Goal: Book appointment/travel/reservation

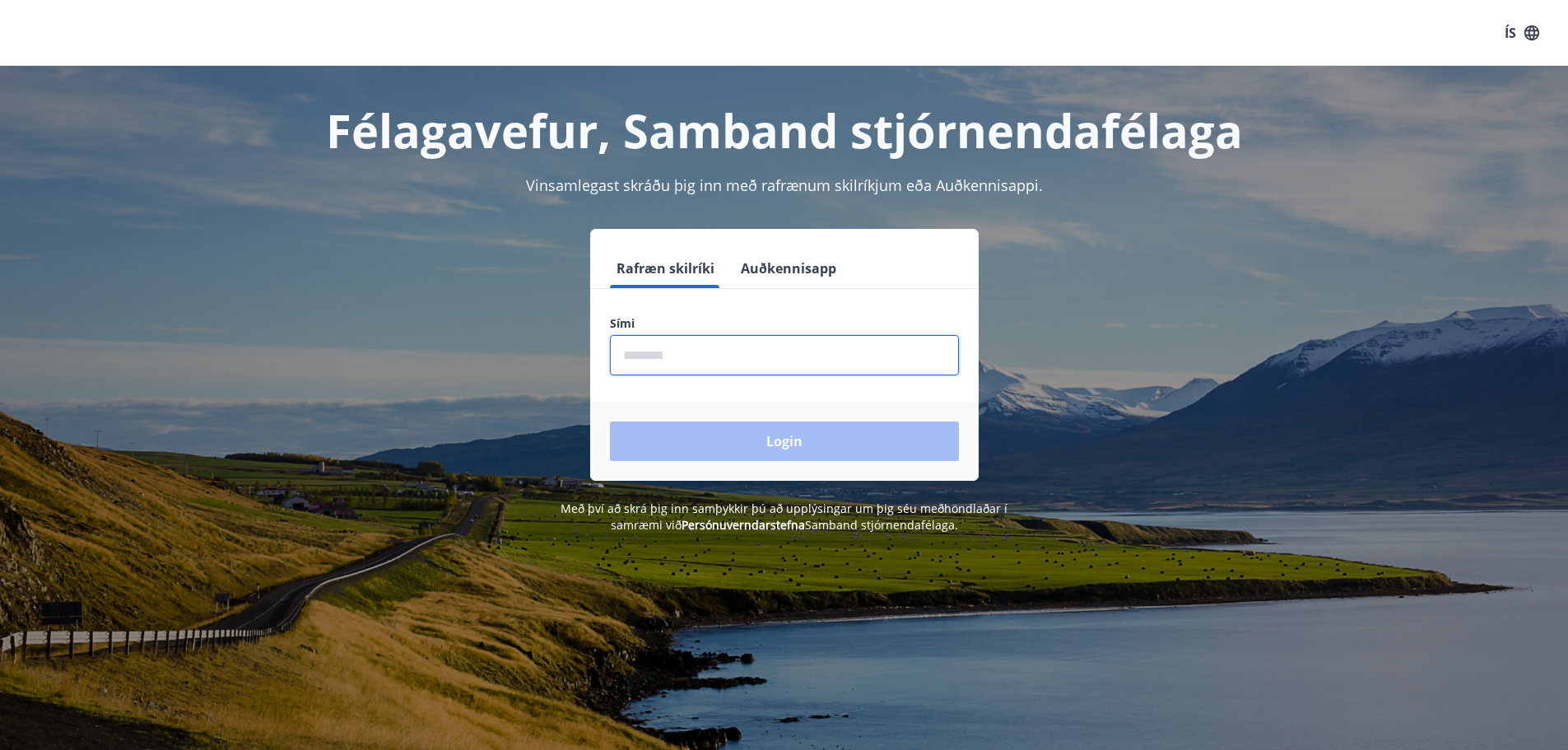
click at [653, 353] on input "phone" at bounding box center [784, 356] width 349 height 40
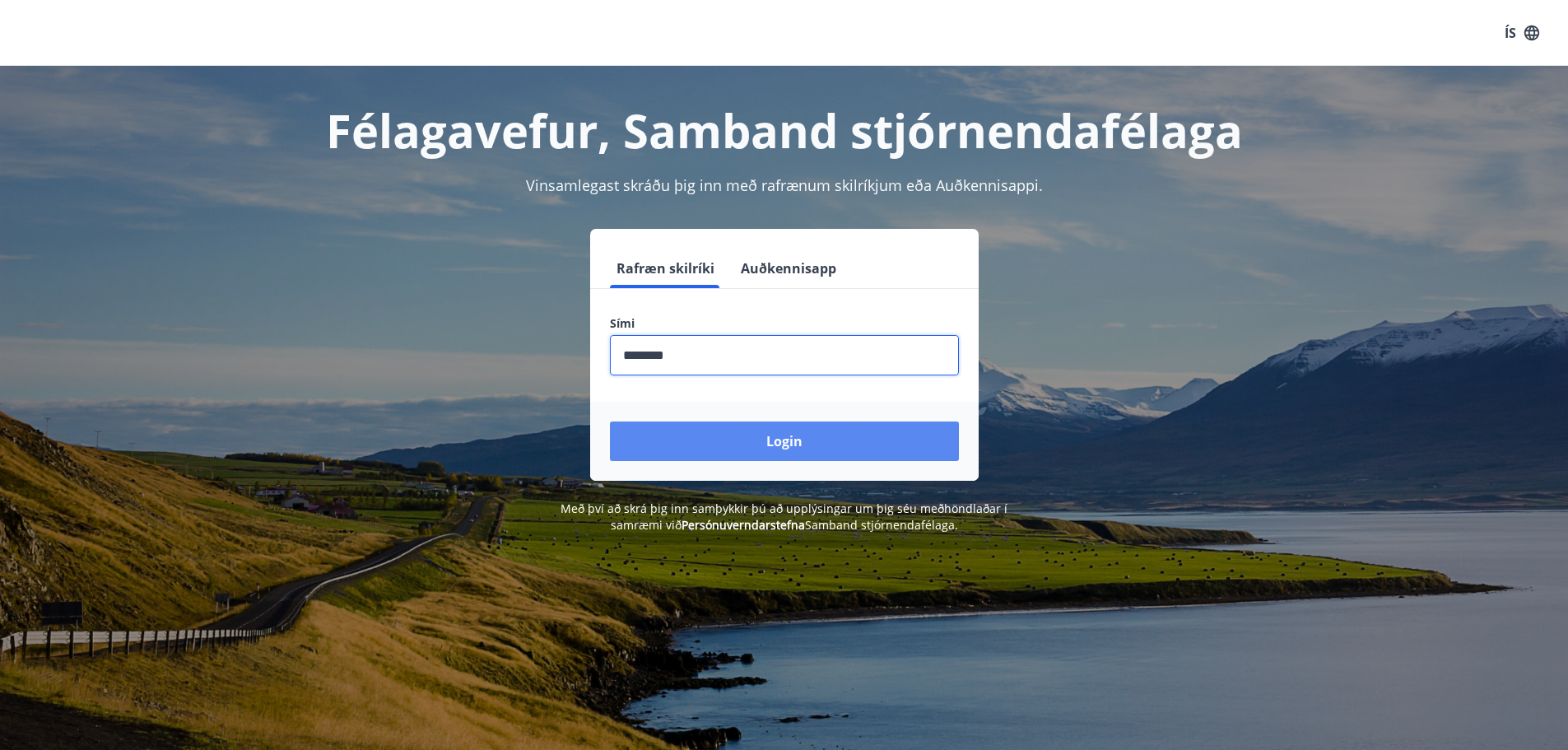
type input "********"
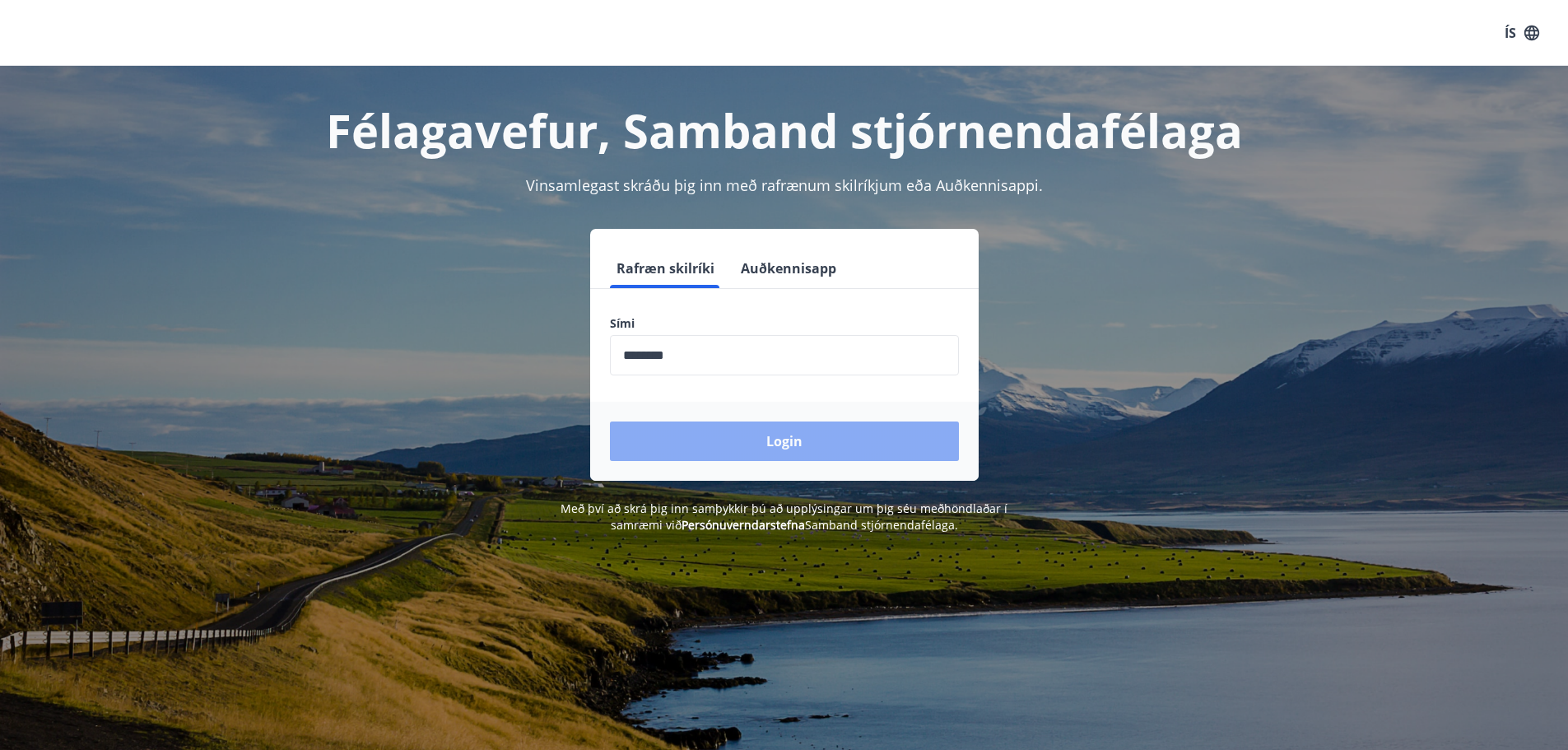
click at [814, 442] on button "Login" at bounding box center [784, 441] width 349 height 40
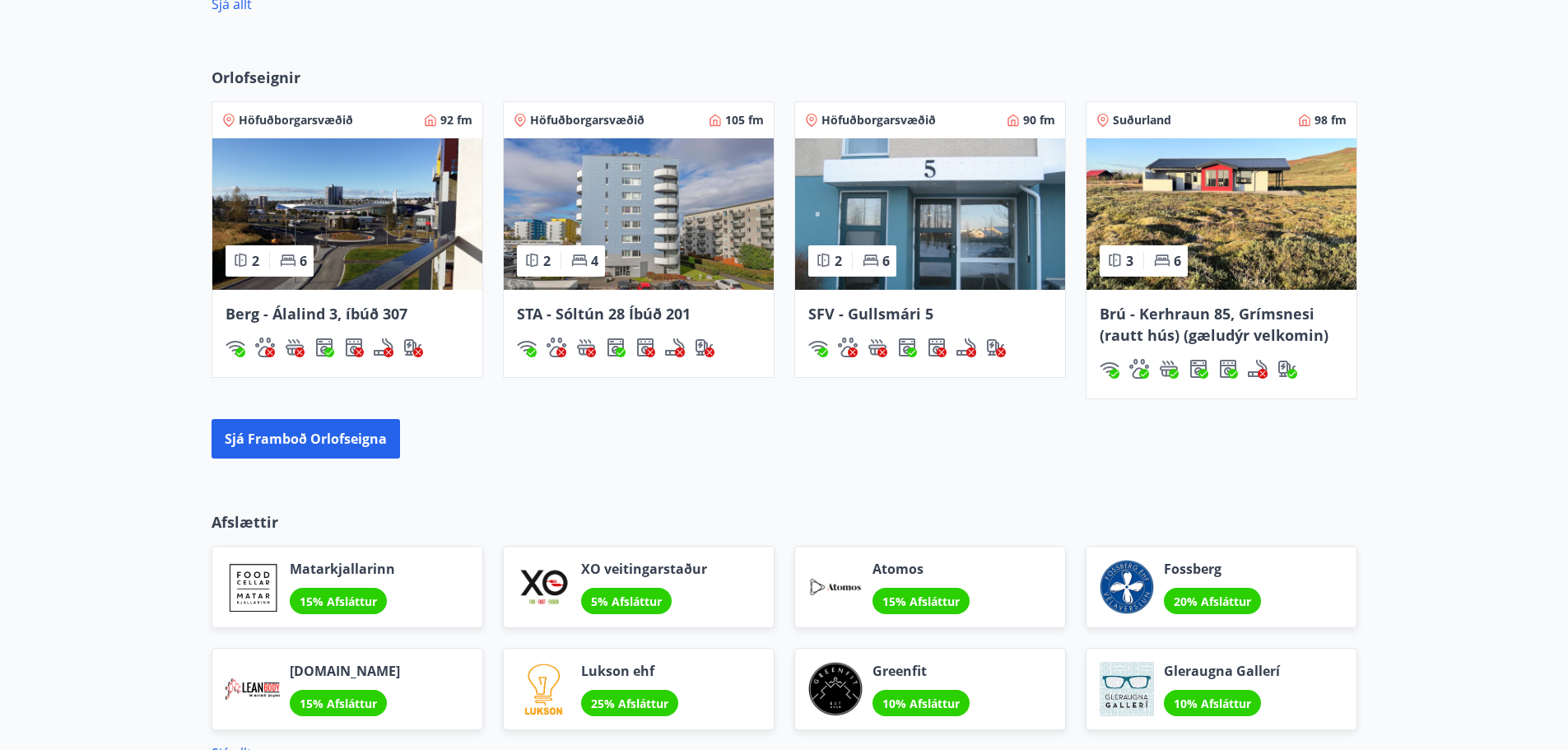
scroll to position [1730, 0]
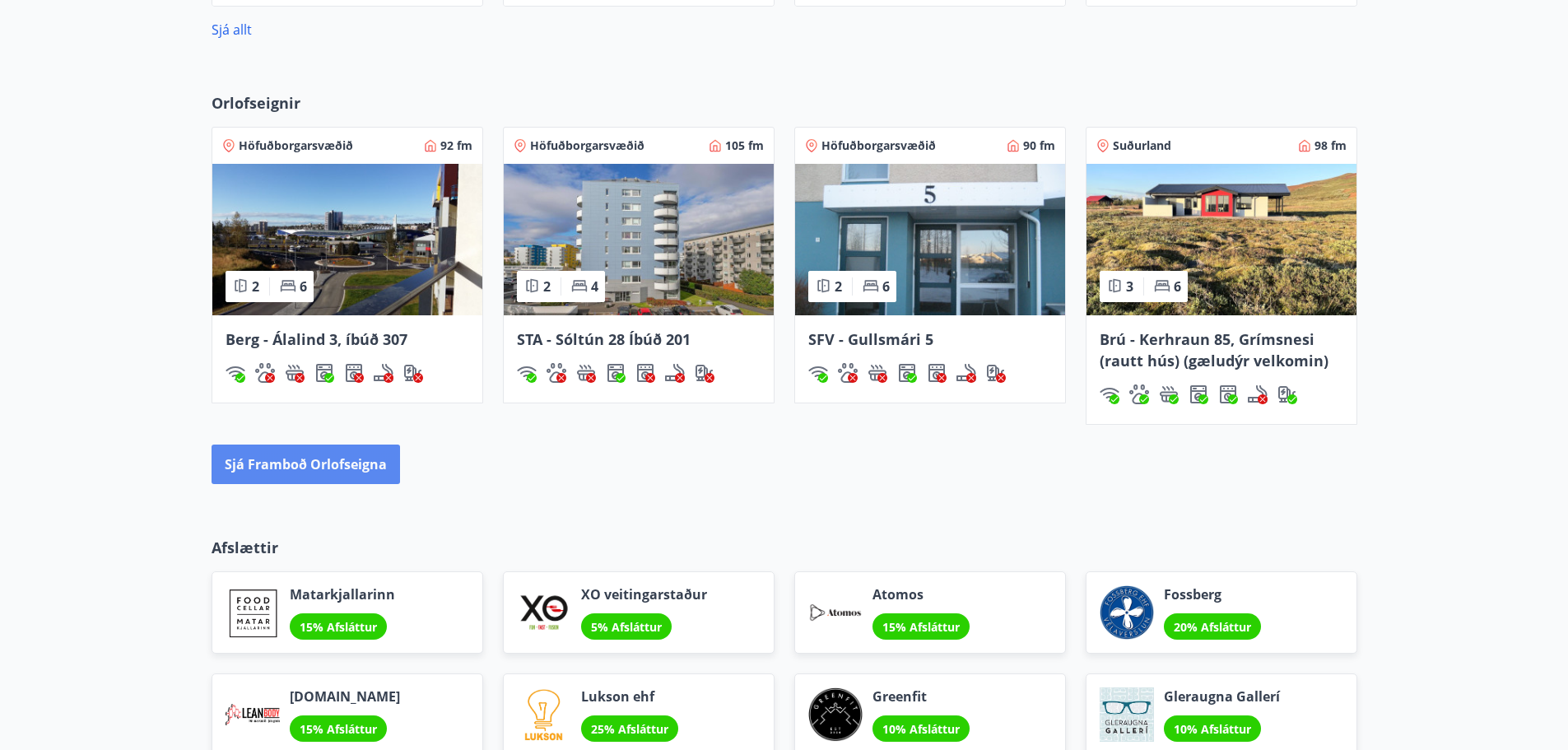
click at [314, 463] on button "Sjá framboð orlofseigna" at bounding box center [306, 464] width 188 height 40
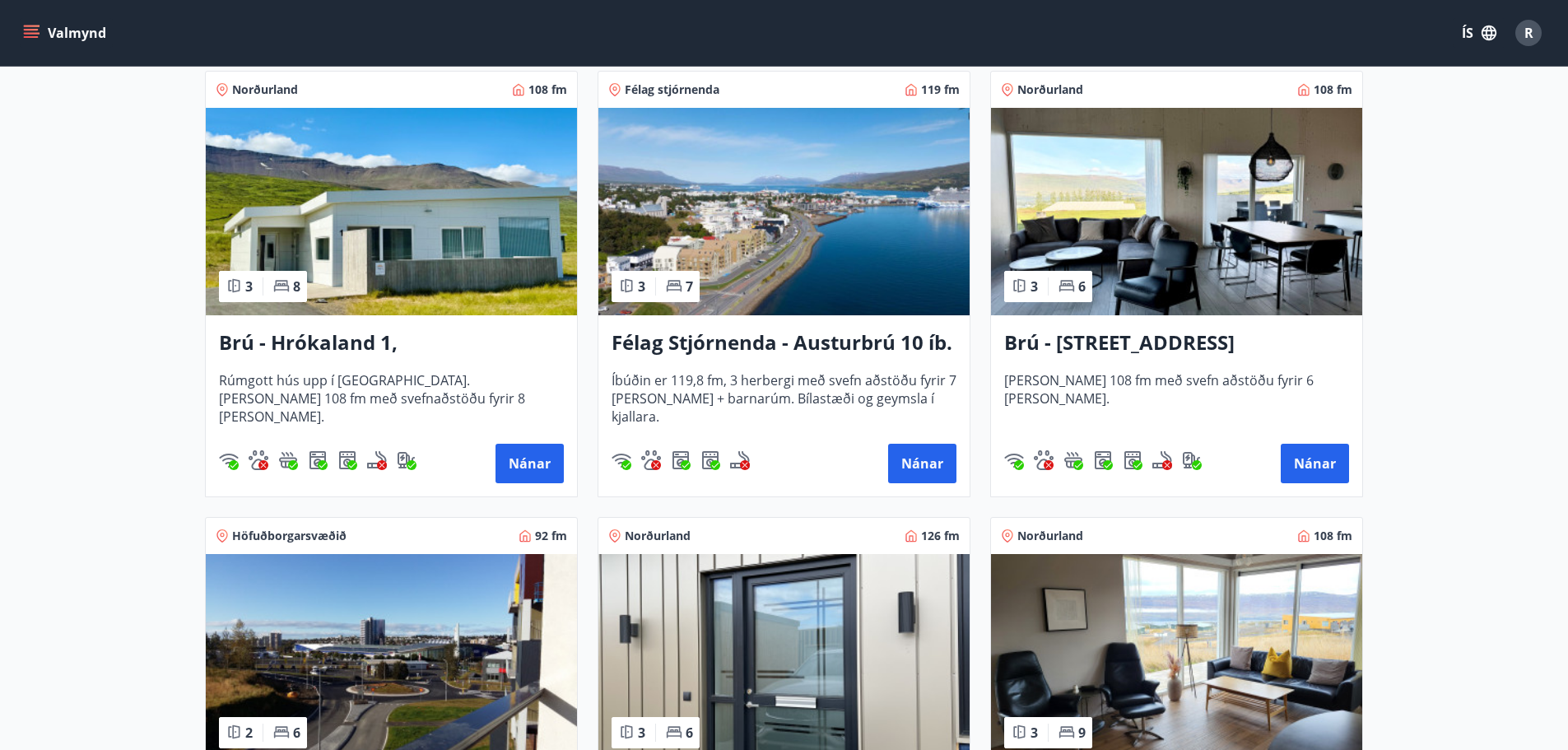
scroll to position [330, 0]
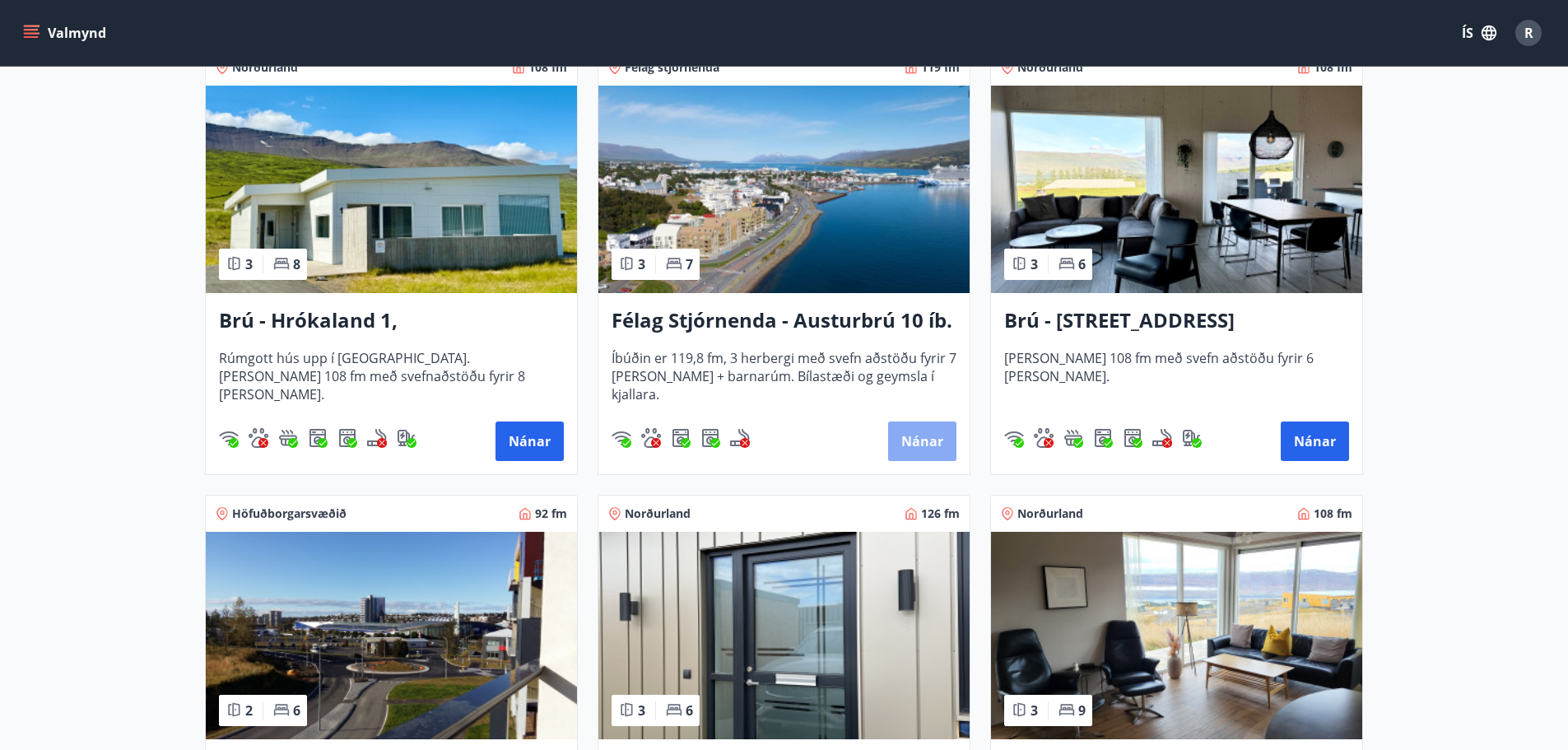
click at [919, 443] on button "Nánar" at bounding box center [922, 441] width 68 height 40
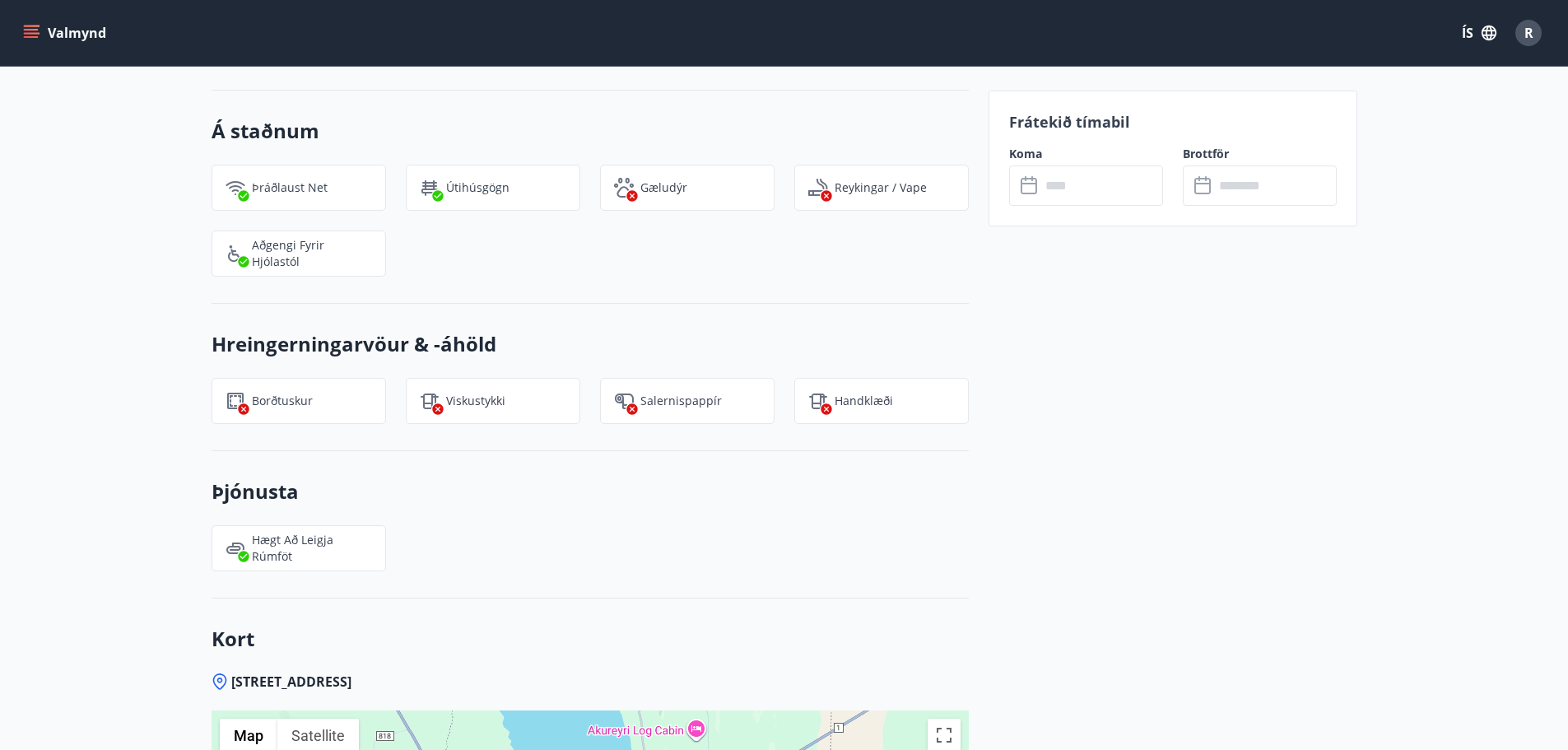
scroll to position [1387, 0]
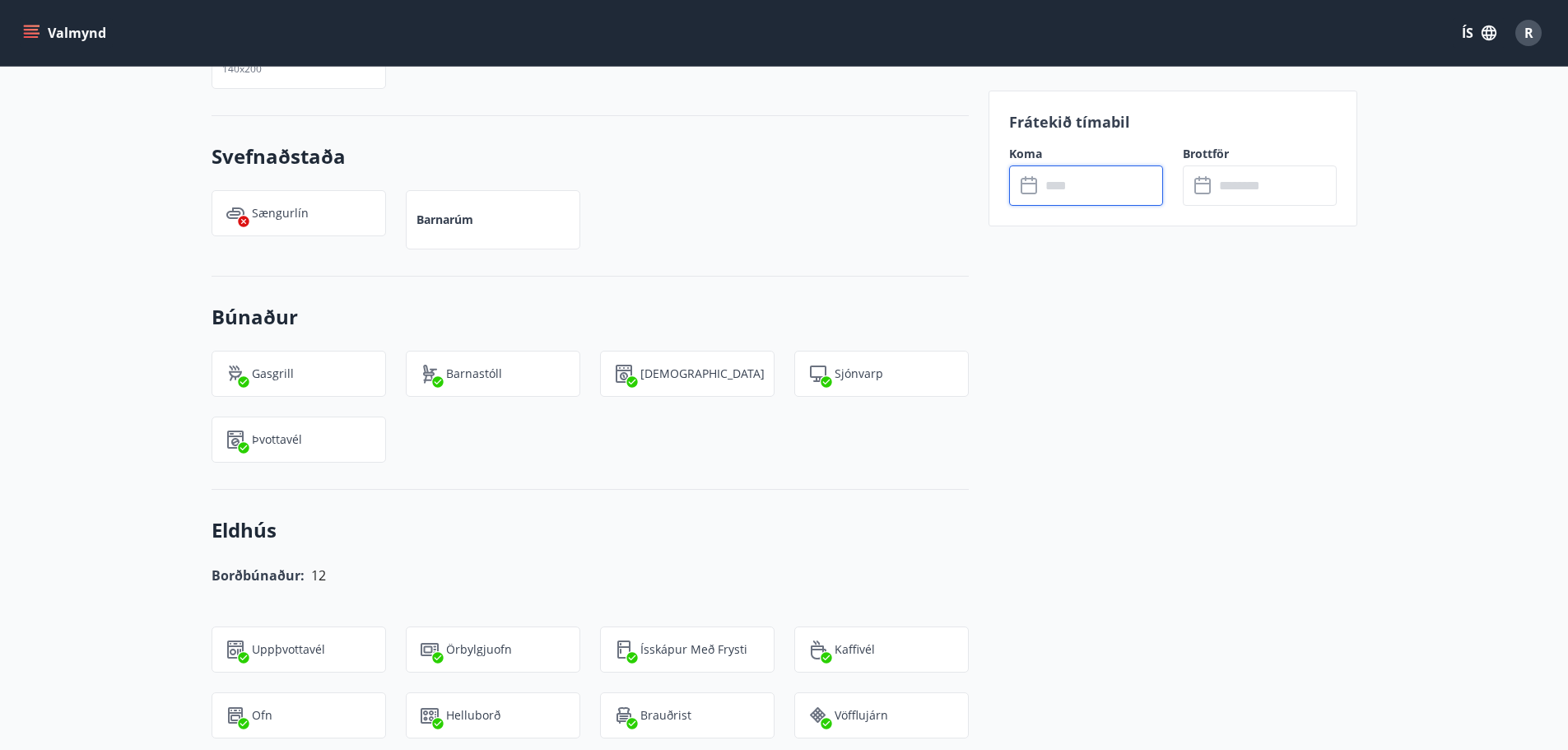
click at [1088, 194] on input "text" at bounding box center [1102, 186] width 123 height 40
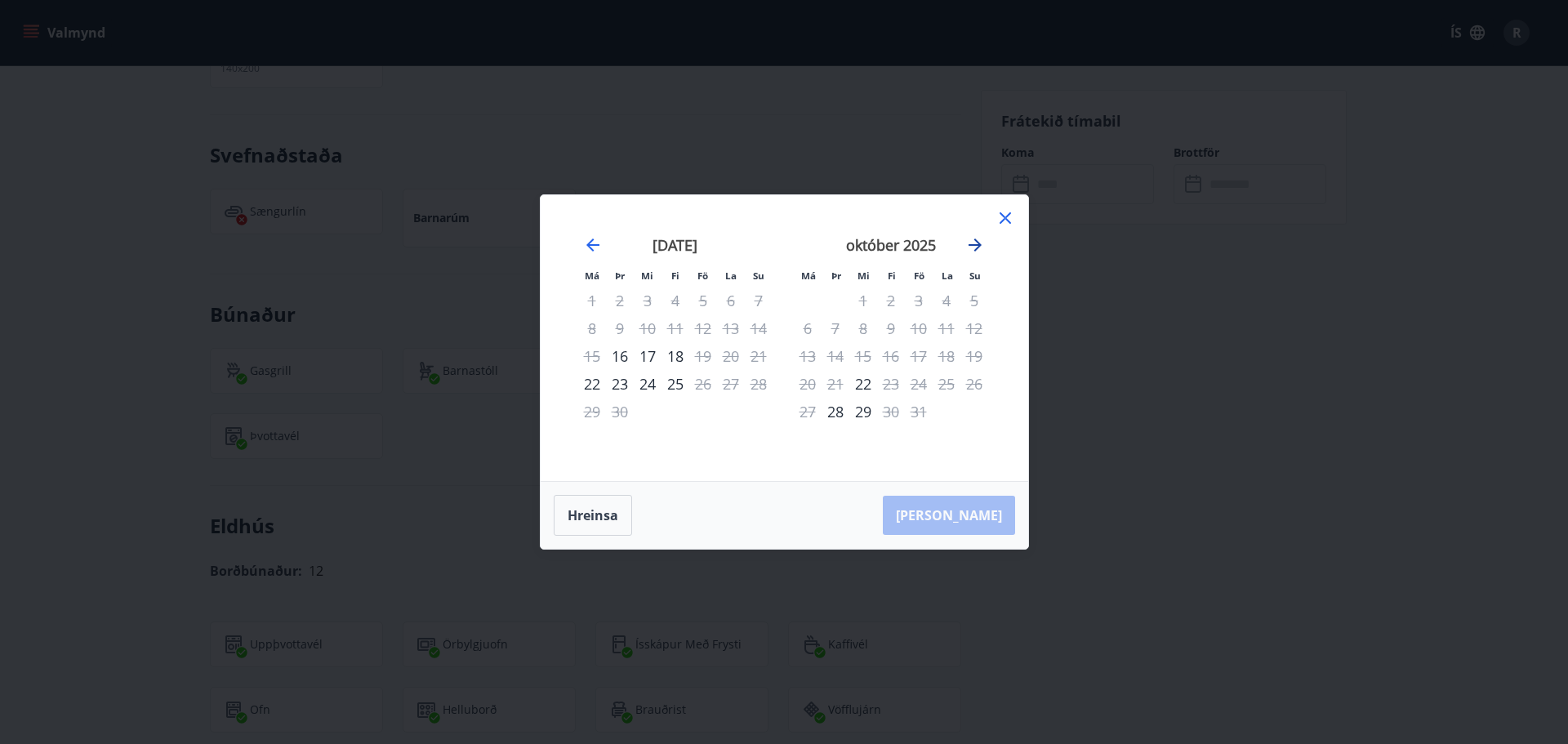
click at [979, 243] on icon "Move forward to switch to the next month." at bounding box center [976, 245] width 20 height 20
click at [976, 247] on icon "Move forward to switch to the next month." at bounding box center [976, 245] width 20 height 20
click at [920, 299] on div "5" at bounding box center [918, 300] width 28 height 28
click at [802, 326] on div "8" at bounding box center [807, 328] width 28 height 28
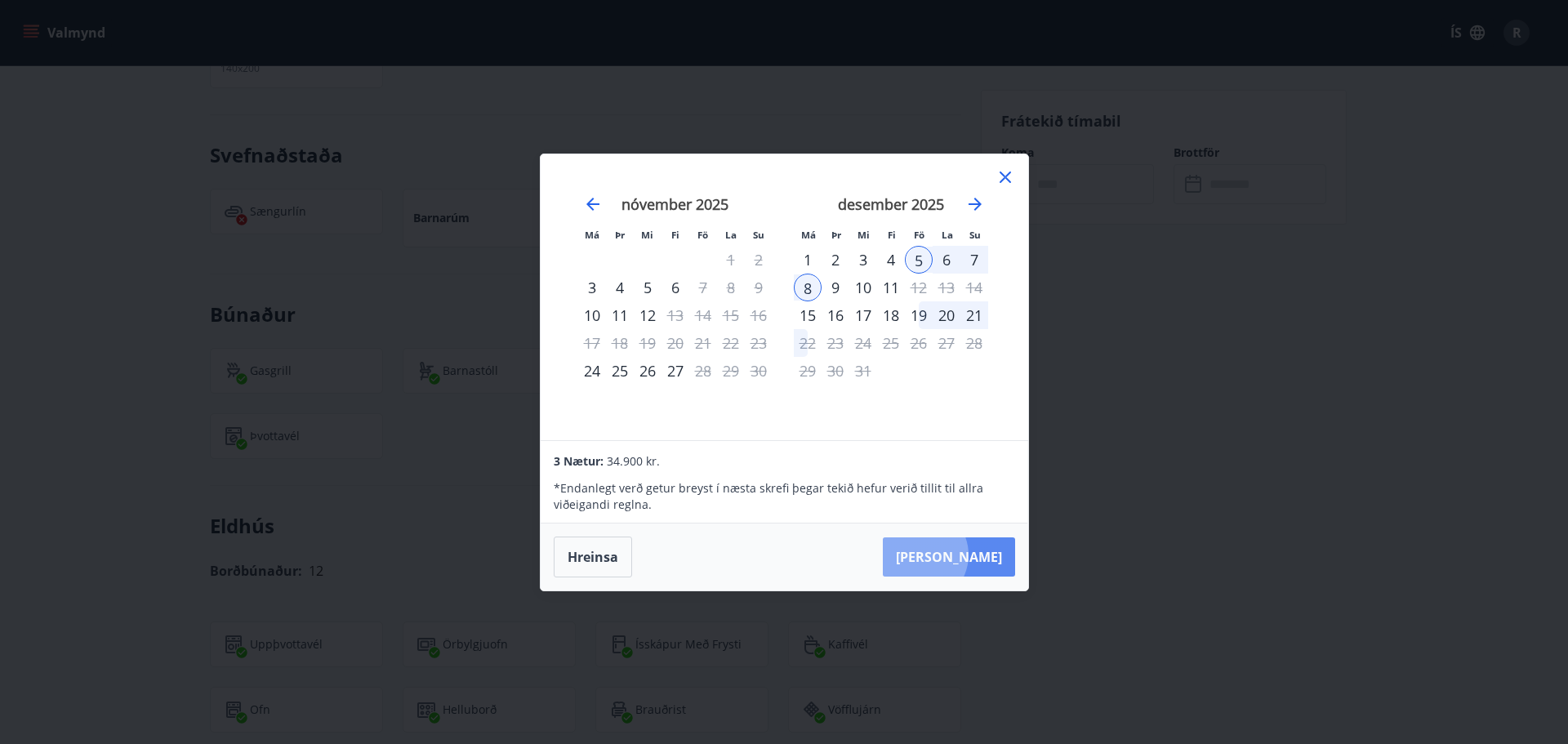
click at [969, 555] on button "Taka Frá" at bounding box center [949, 556] width 133 height 39
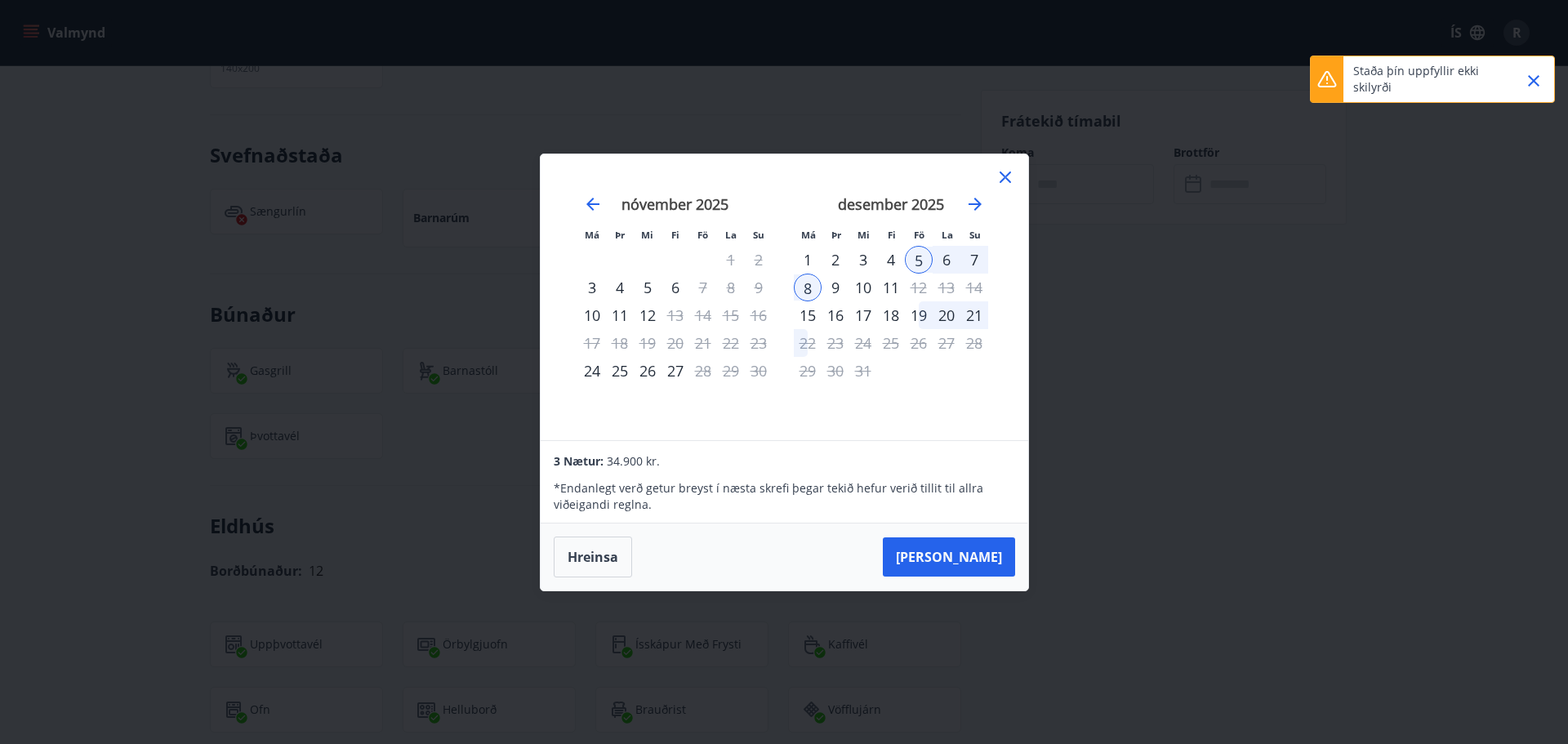
click at [1534, 78] on icon "Close" at bounding box center [1534, 81] width 20 height 20
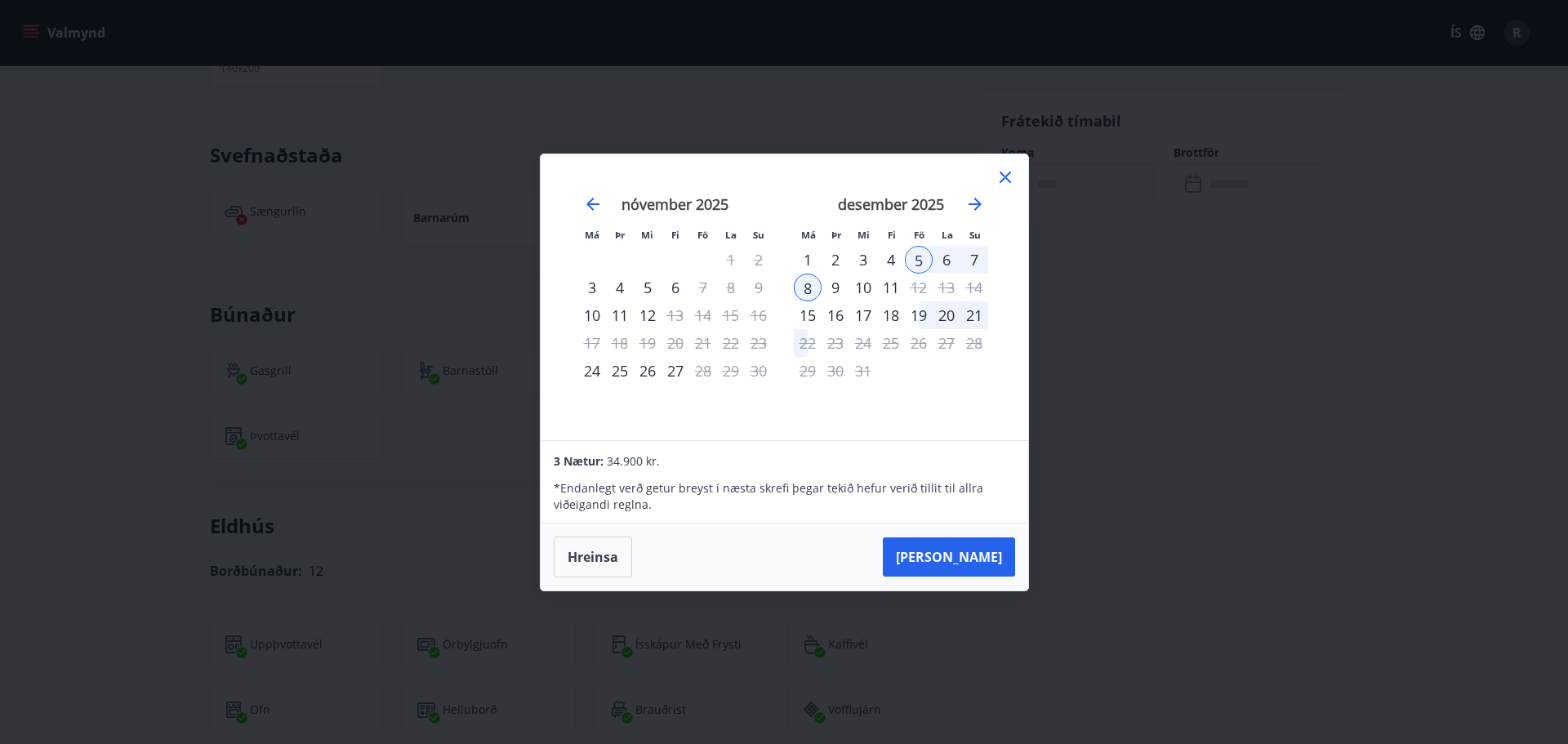
click at [1008, 177] on icon at bounding box center [1006, 178] width 20 height 20
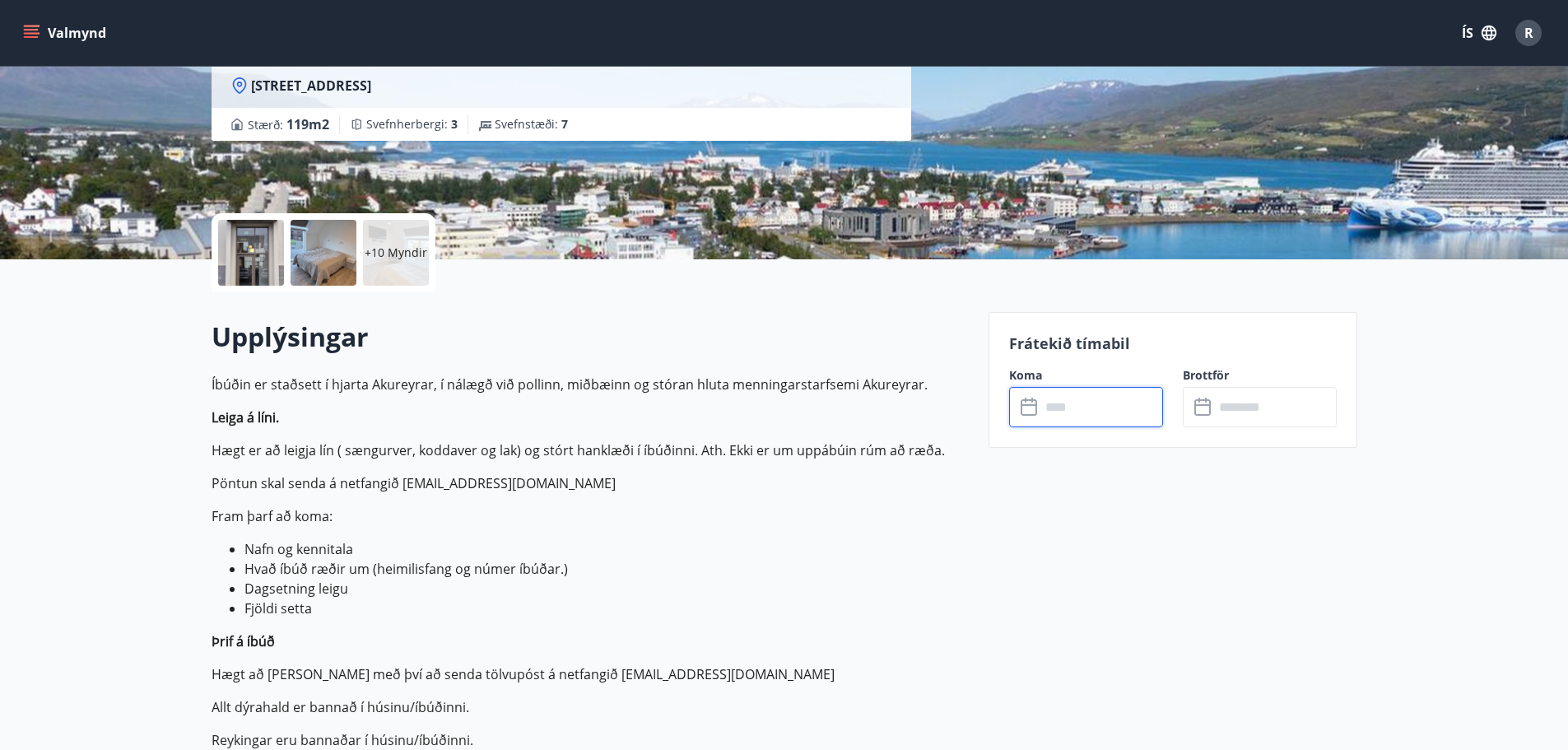
scroll to position [0, 0]
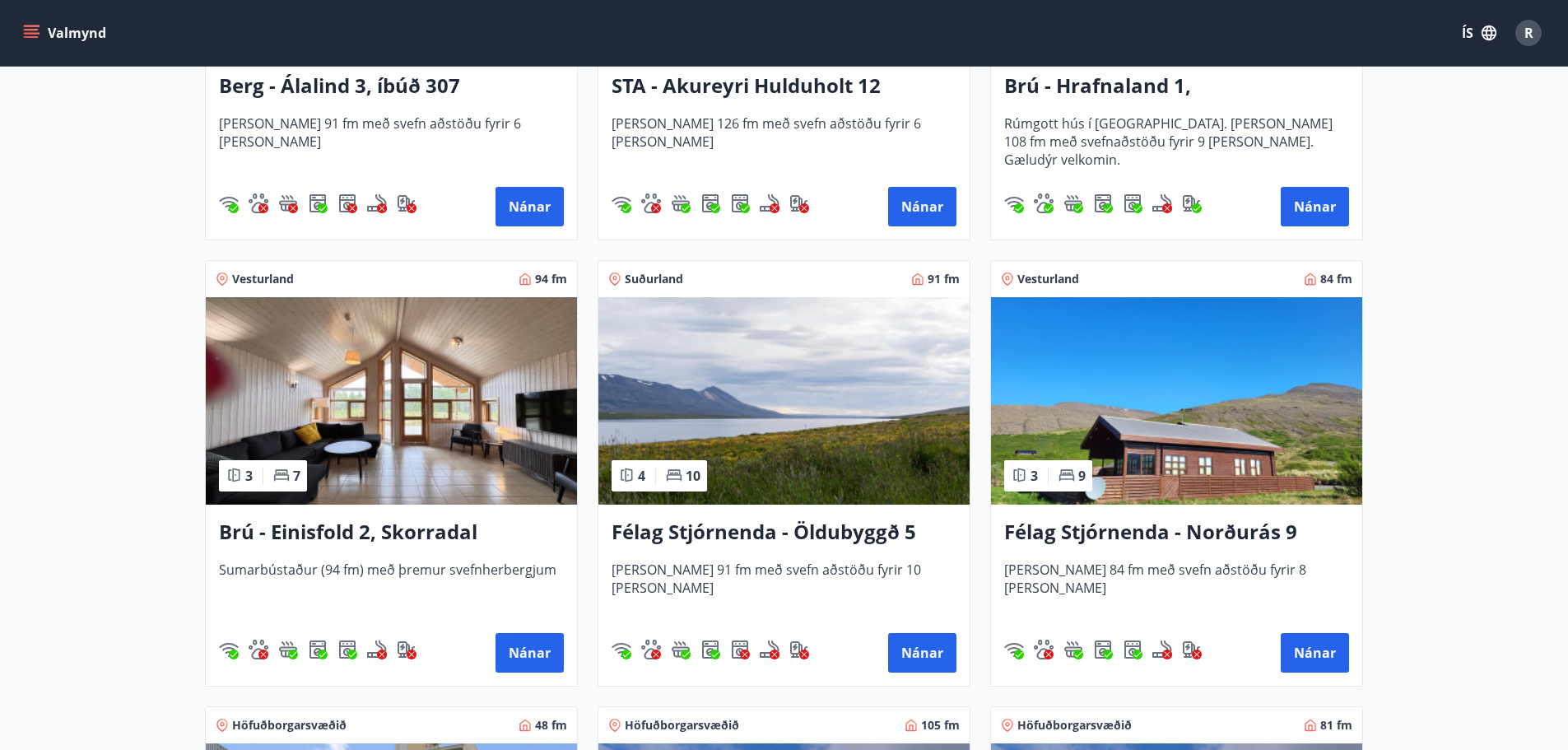
scroll to position [1153, 0]
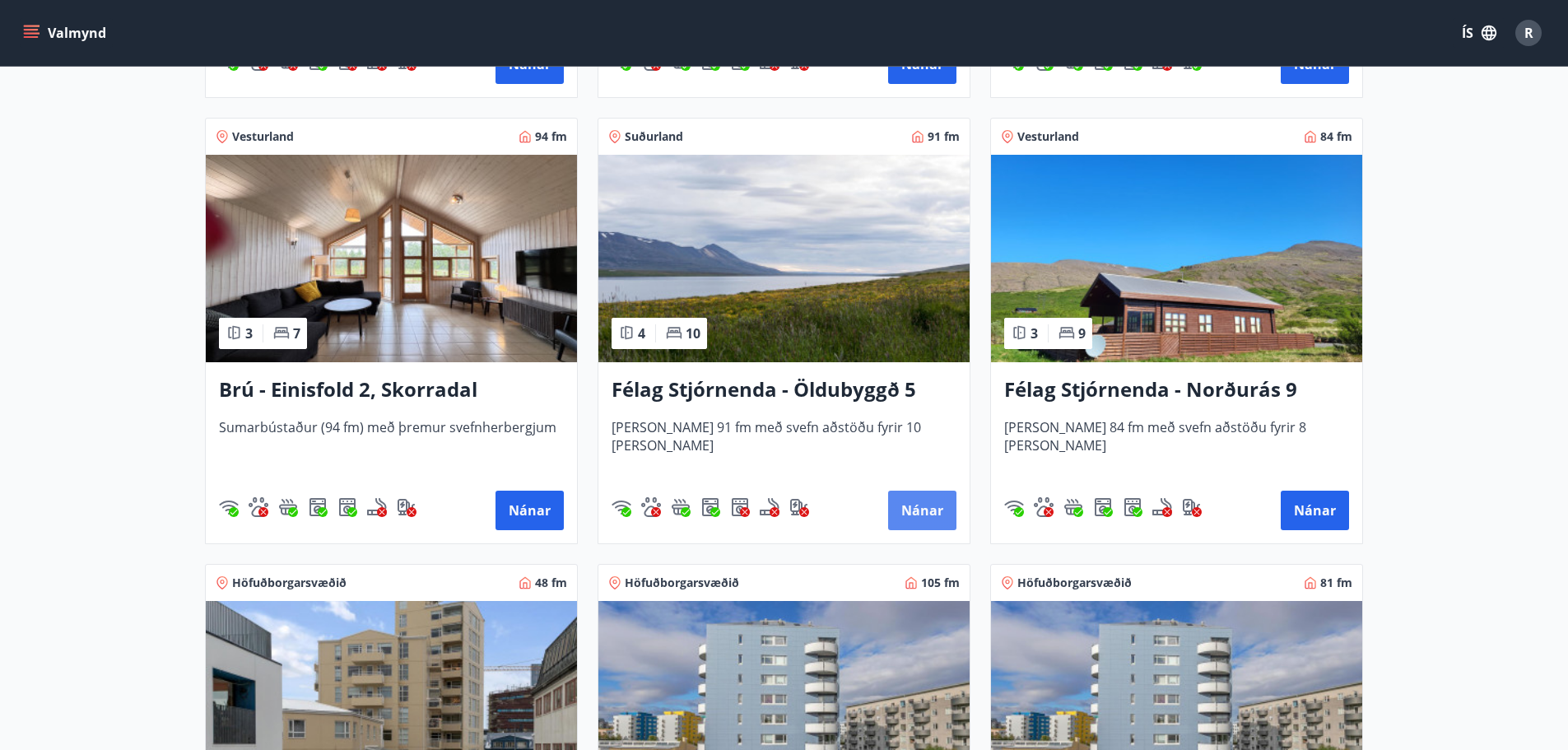
click at [927, 504] on button "Nánar" at bounding box center [922, 510] width 68 height 40
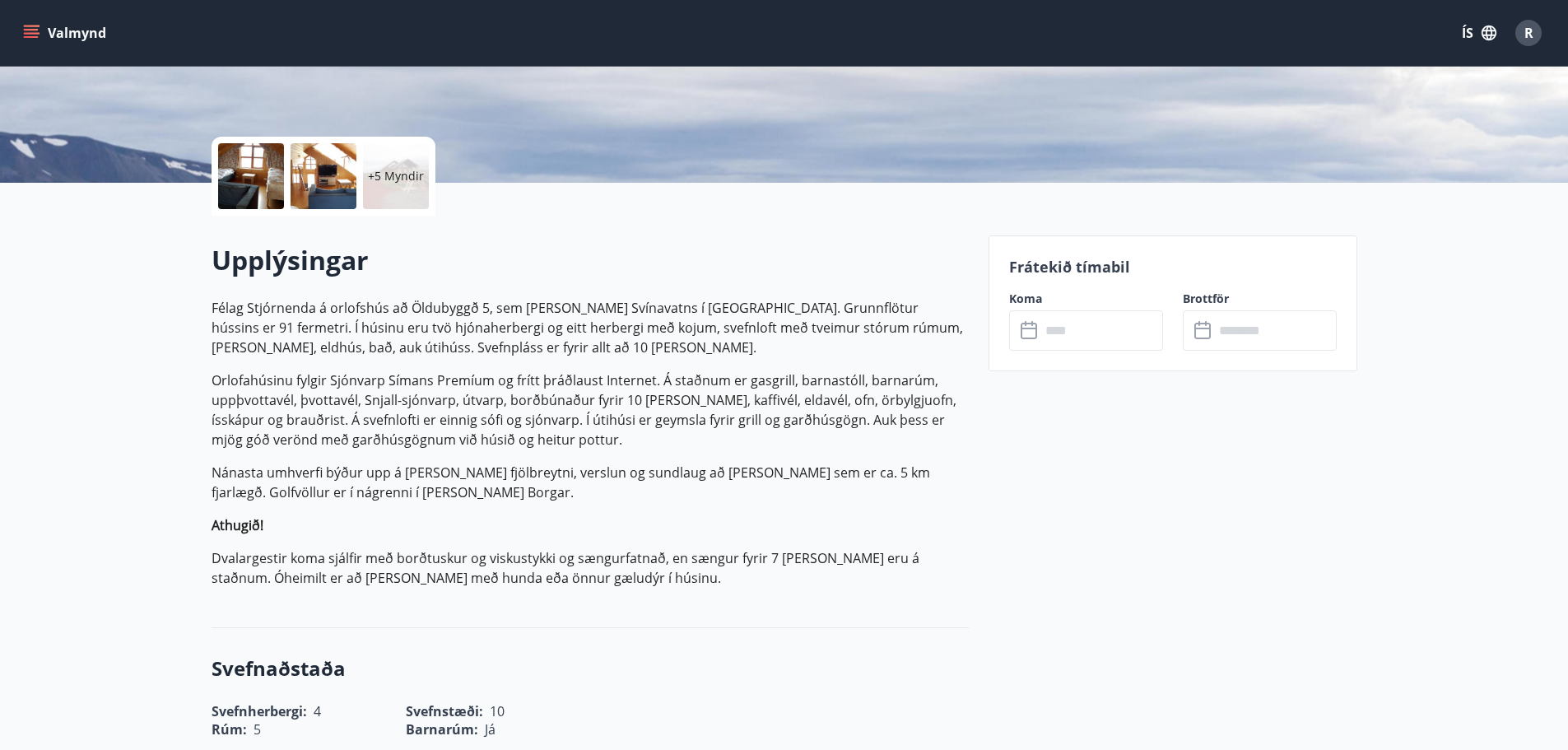
scroll to position [494, 0]
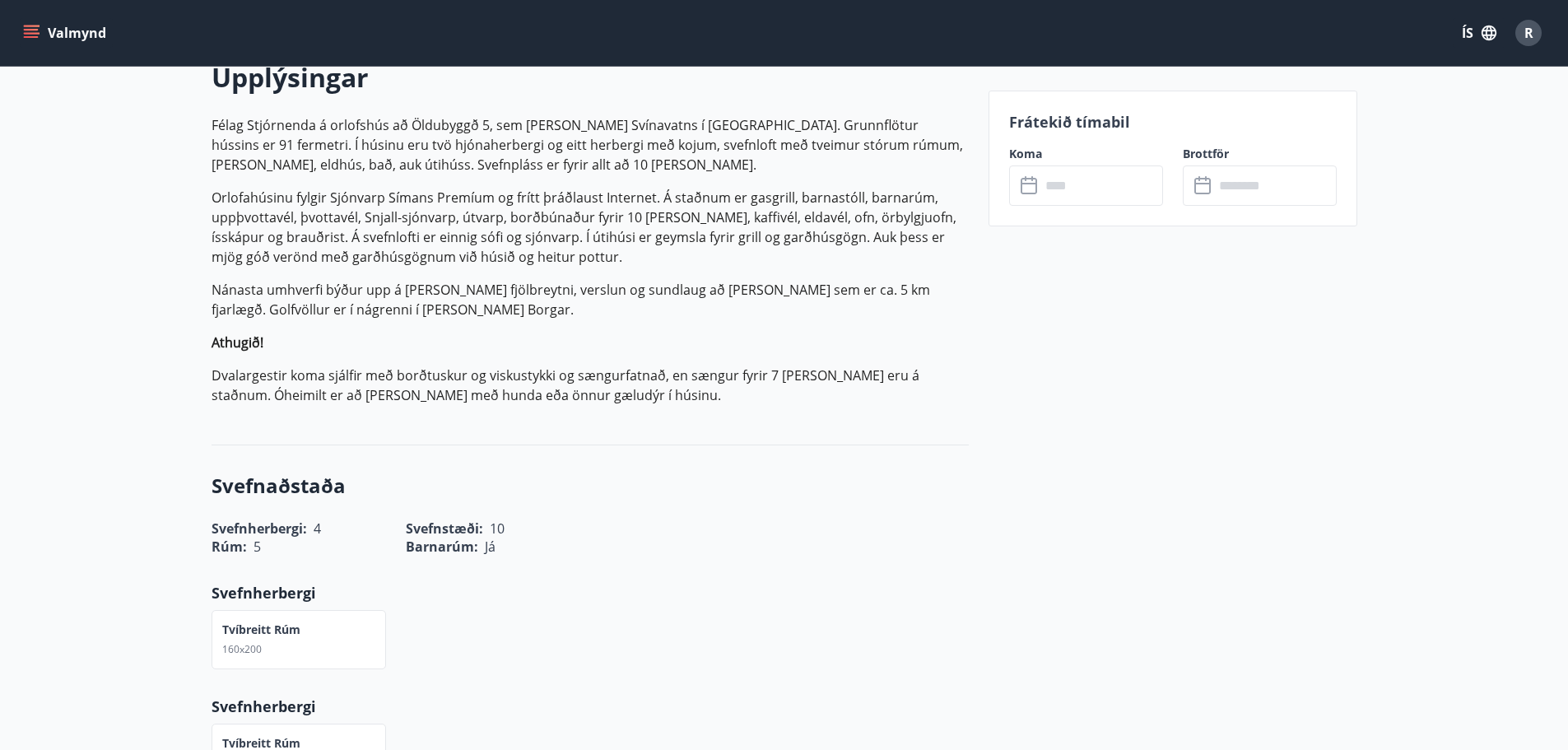
click at [1076, 193] on input "text" at bounding box center [1102, 186] width 123 height 40
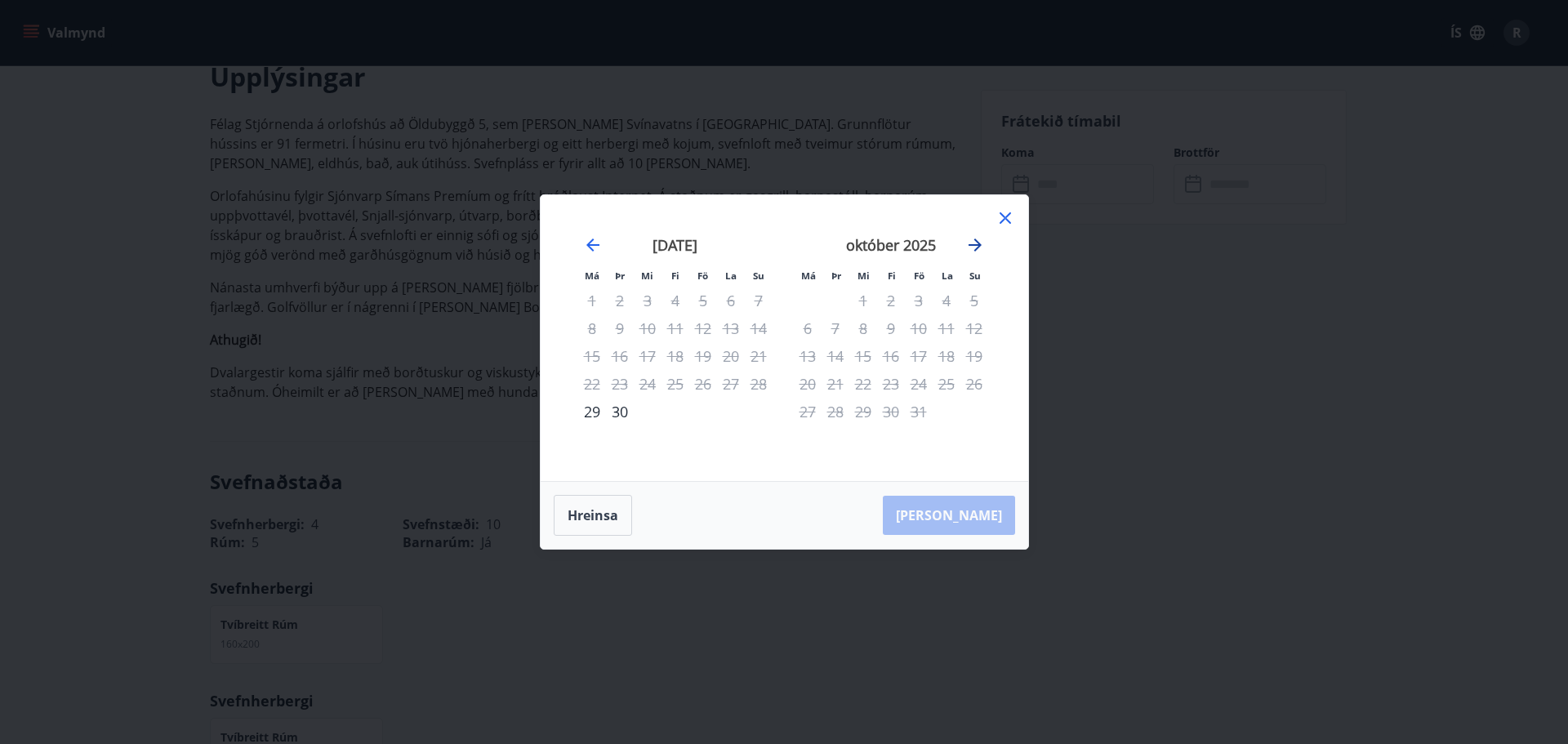
click at [981, 241] on icon "Move forward to switch to the next month." at bounding box center [976, 245] width 20 height 20
click at [983, 239] on icon "Move forward to switch to the next month." at bounding box center [976, 245] width 20 height 20
click at [1001, 218] on icon at bounding box center [1006, 219] width 20 height 20
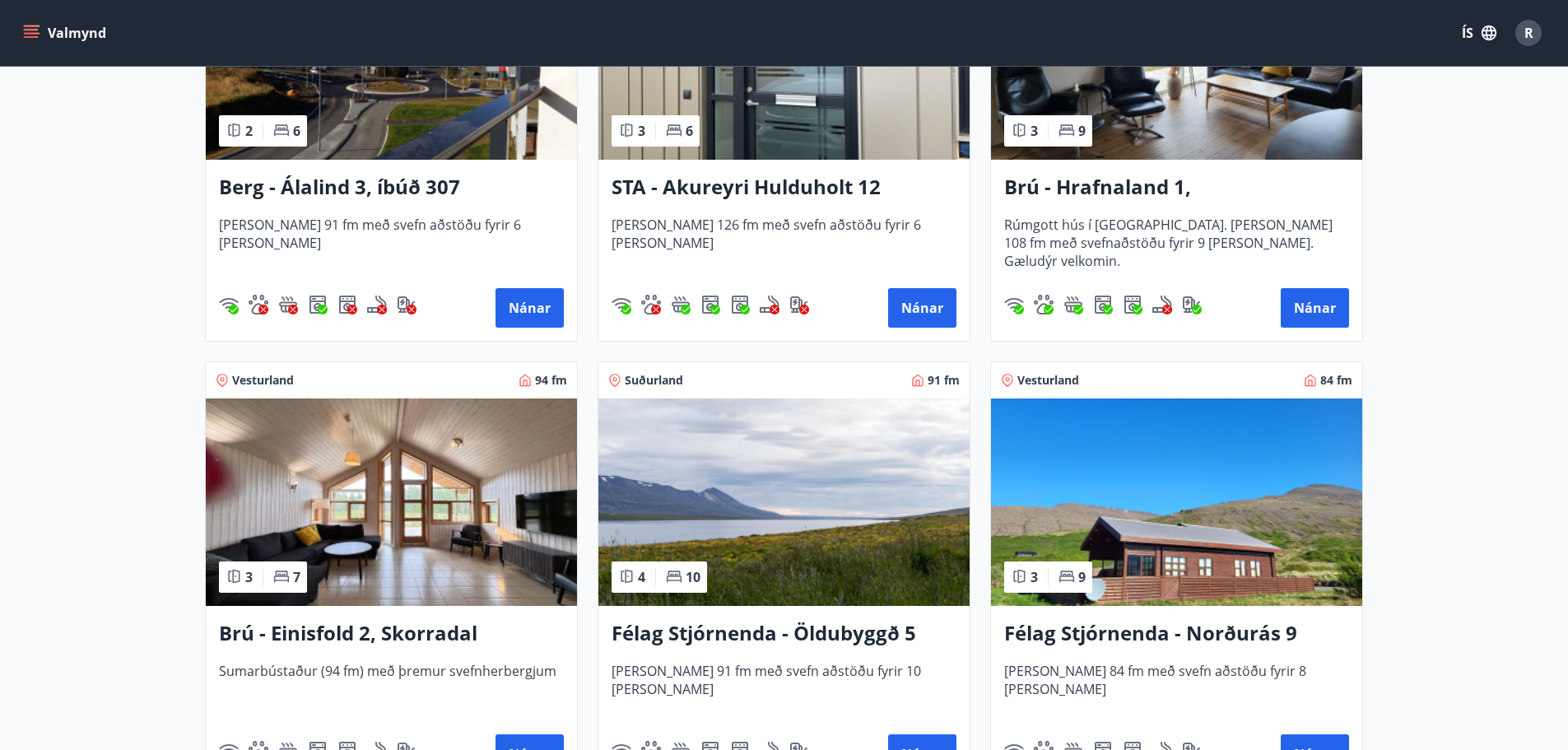
scroll to position [1070, 0]
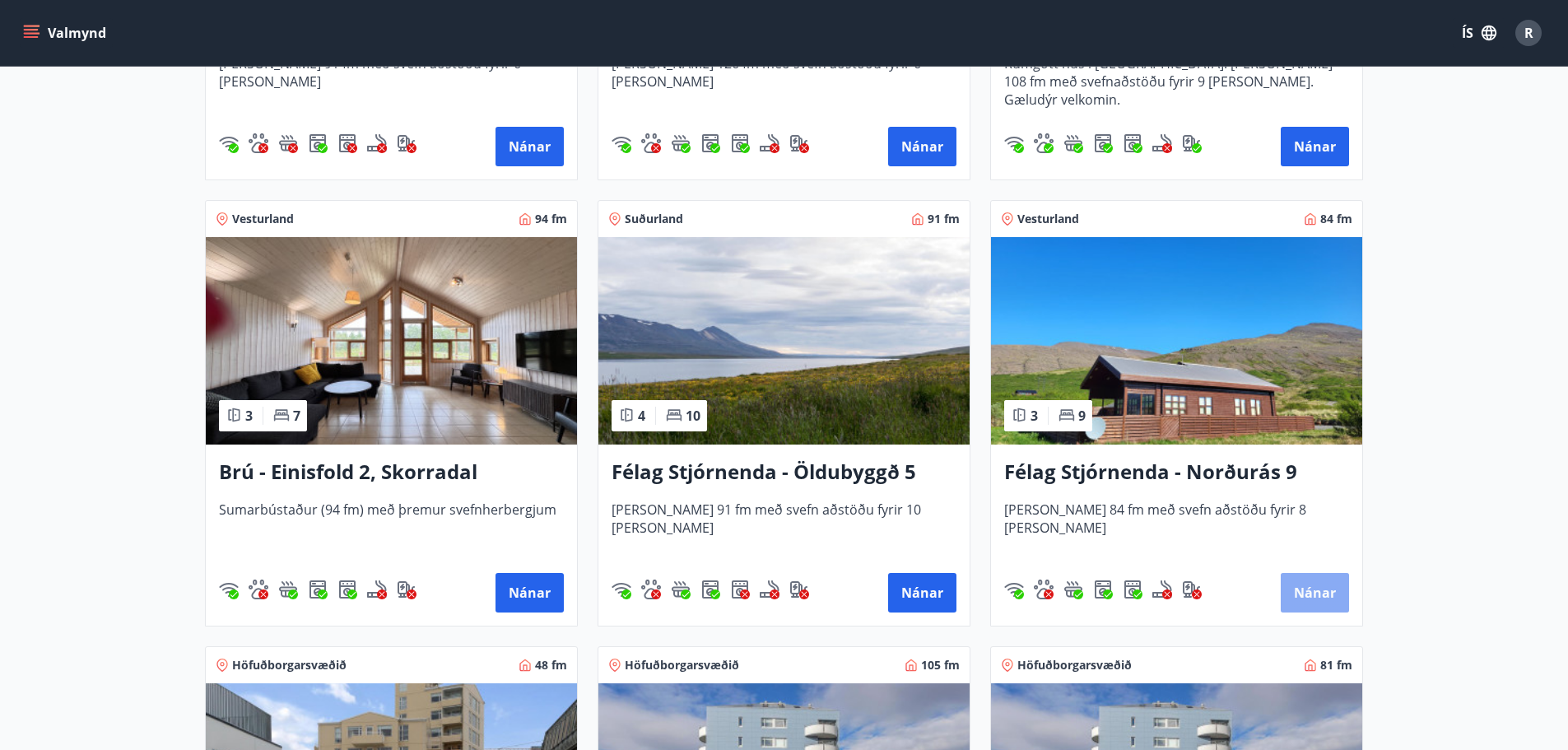
click at [1313, 596] on button "Nánar" at bounding box center [1314, 593] width 68 height 40
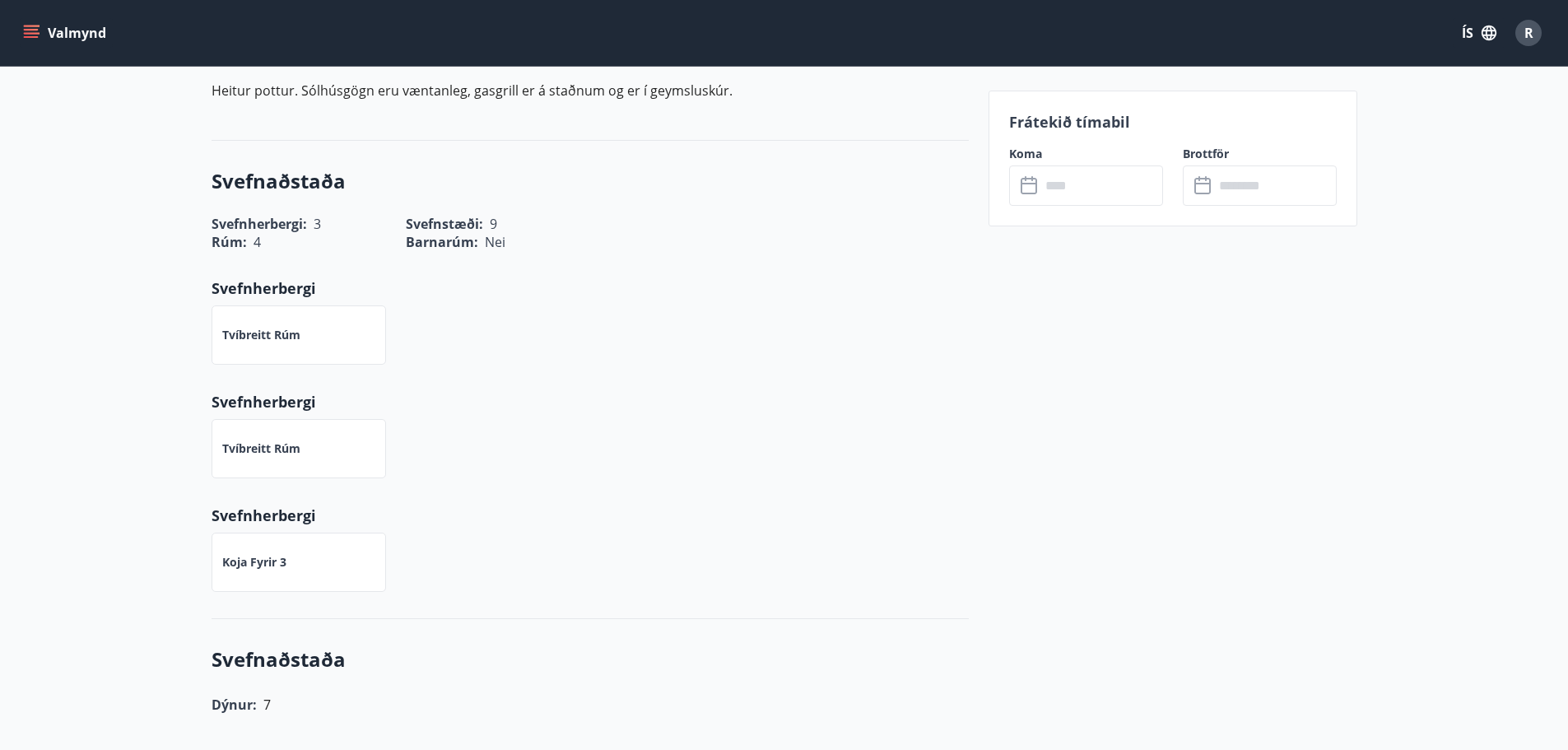
scroll to position [658, 0]
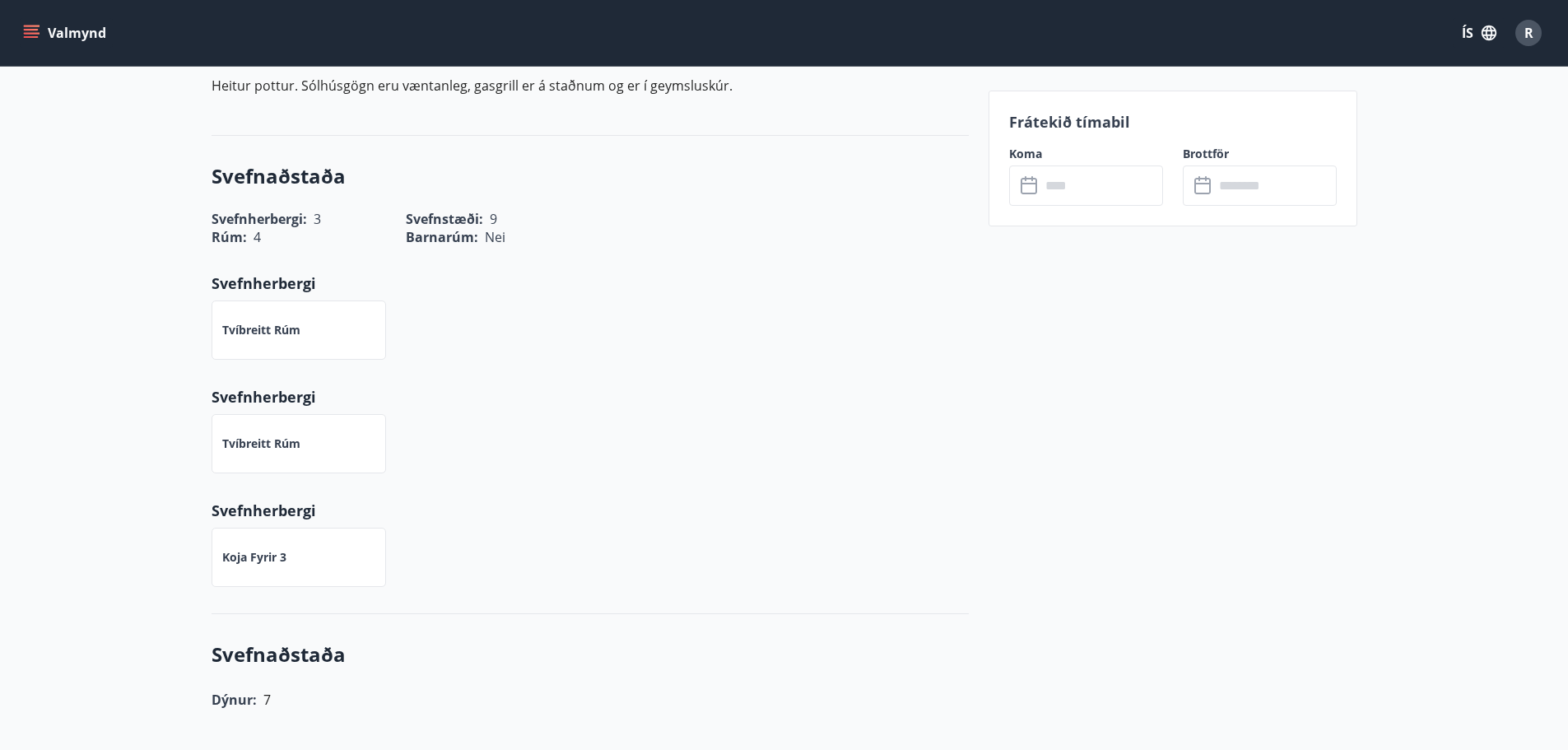
click at [1083, 188] on input "text" at bounding box center [1102, 186] width 123 height 40
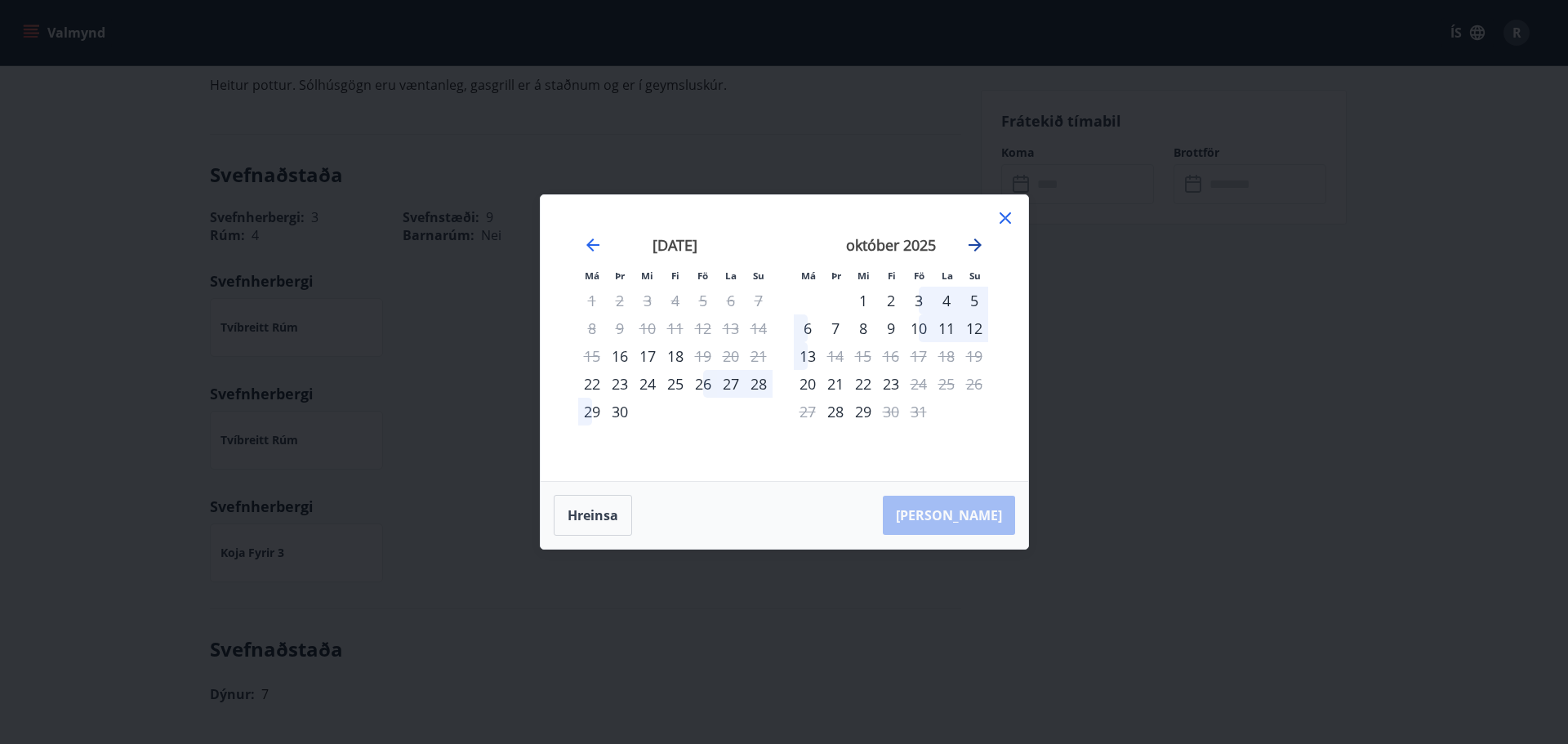
click at [971, 248] on icon "Move forward to switch to the next month." at bounding box center [976, 245] width 20 height 20
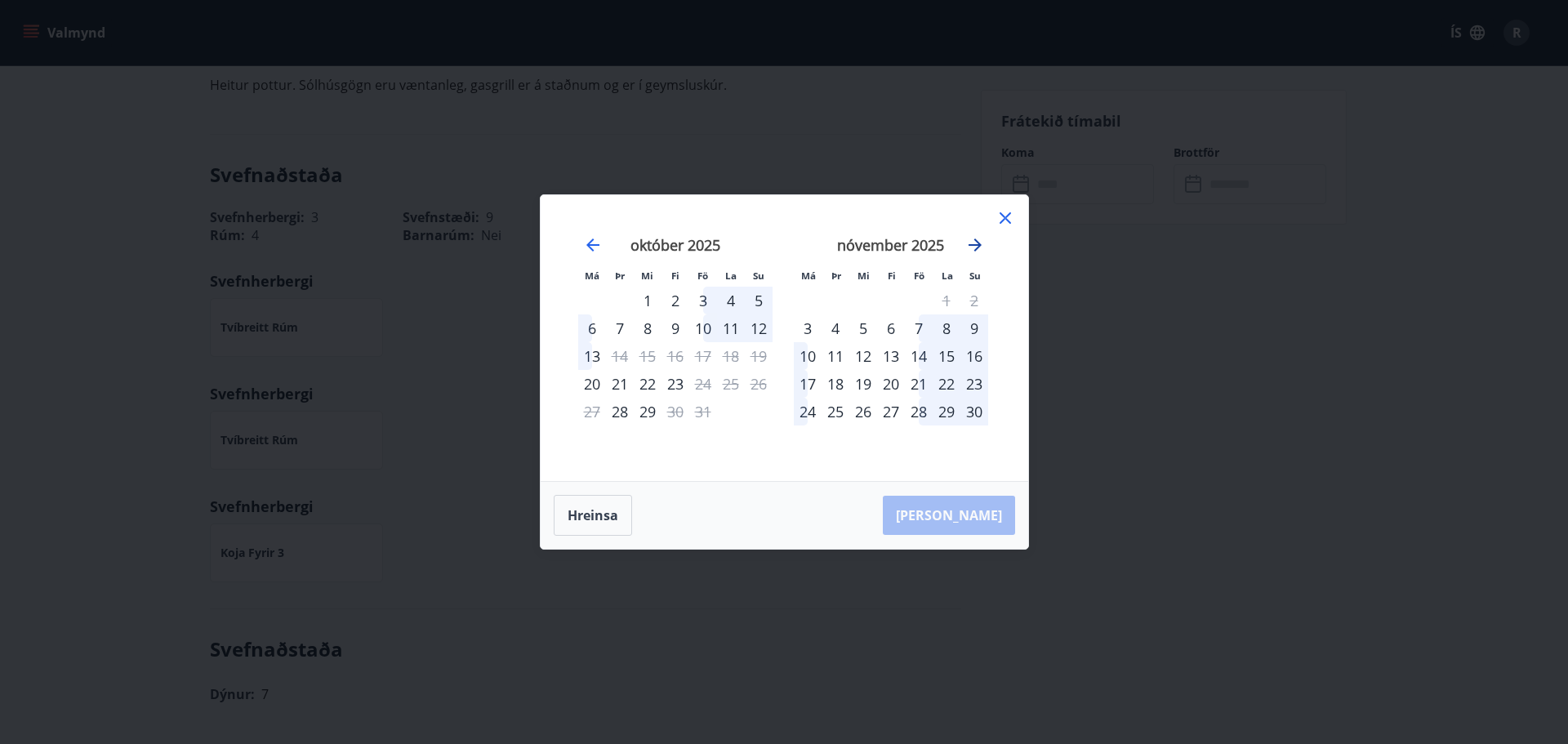
click at [973, 240] on icon "Move forward to switch to the next month." at bounding box center [976, 245] width 20 height 20
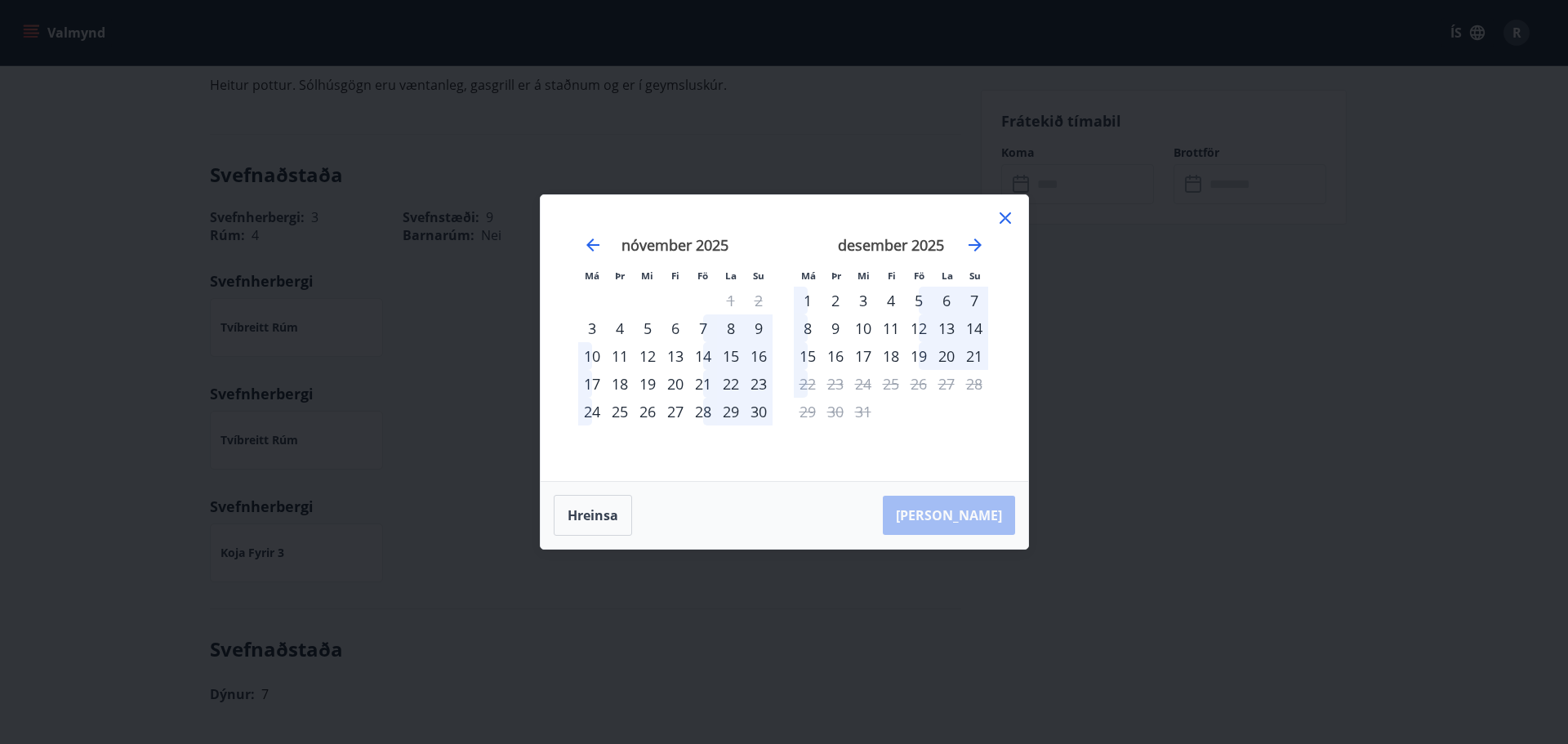
click at [917, 294] on div "5" at bounding box center [918, 300] width 28 height 28
click at [976, 304] on div "7" at bounding box center [974, 300] width 28 height 28
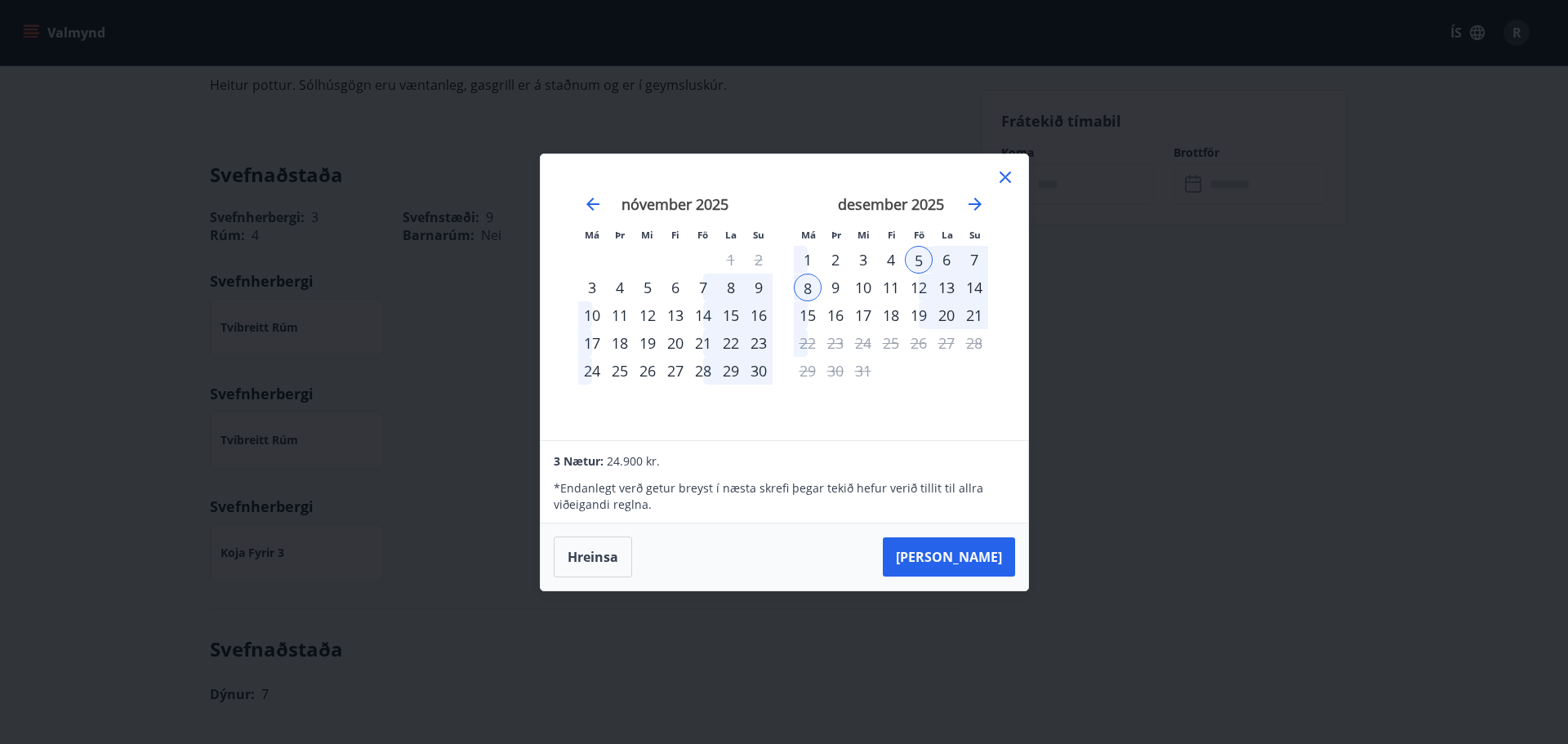
click at [813, 288] on div "8" at bounding box center [807, 287] width 28 height 28
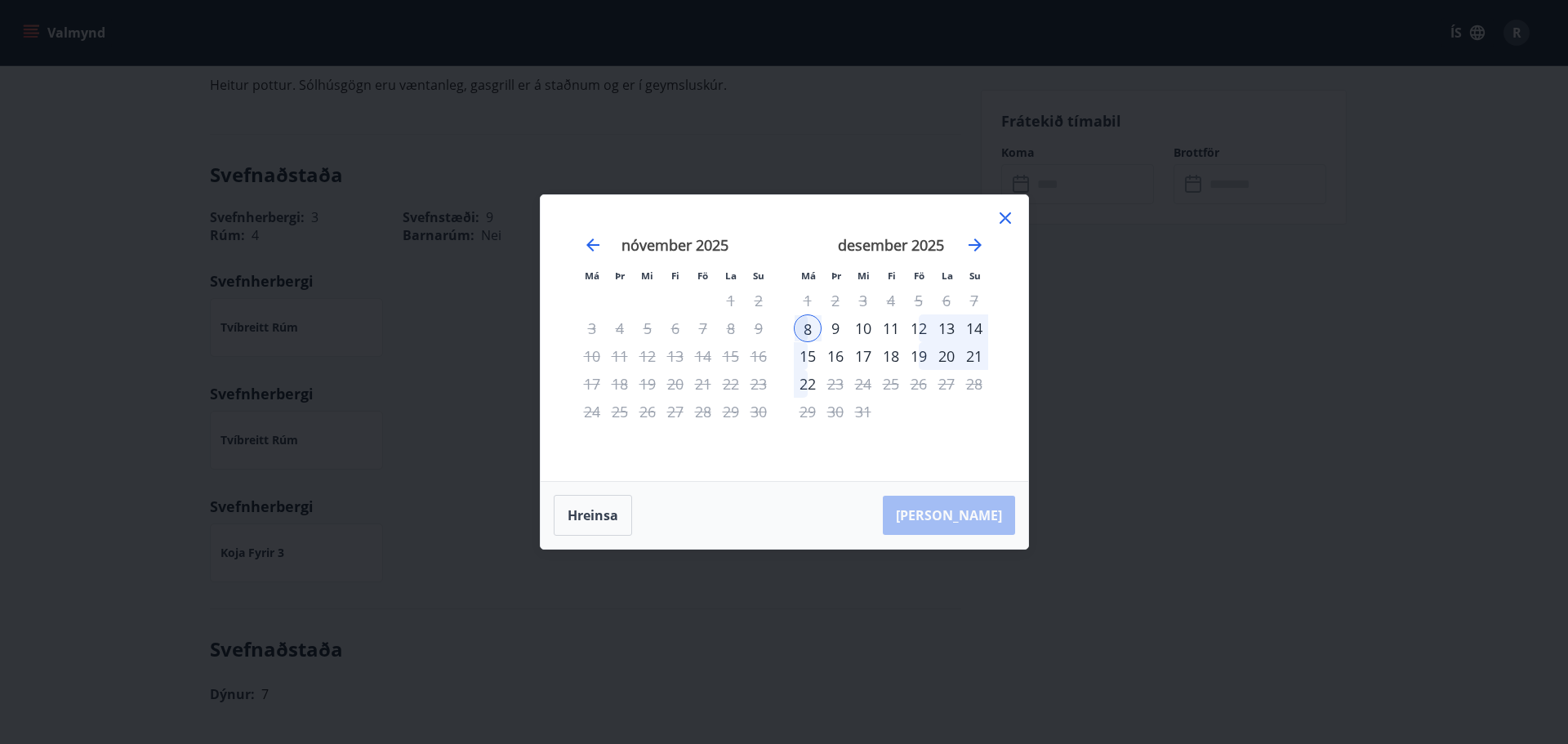
click at [921, 326] on div "12" at bounding box center [918, 328] width 28 height 28
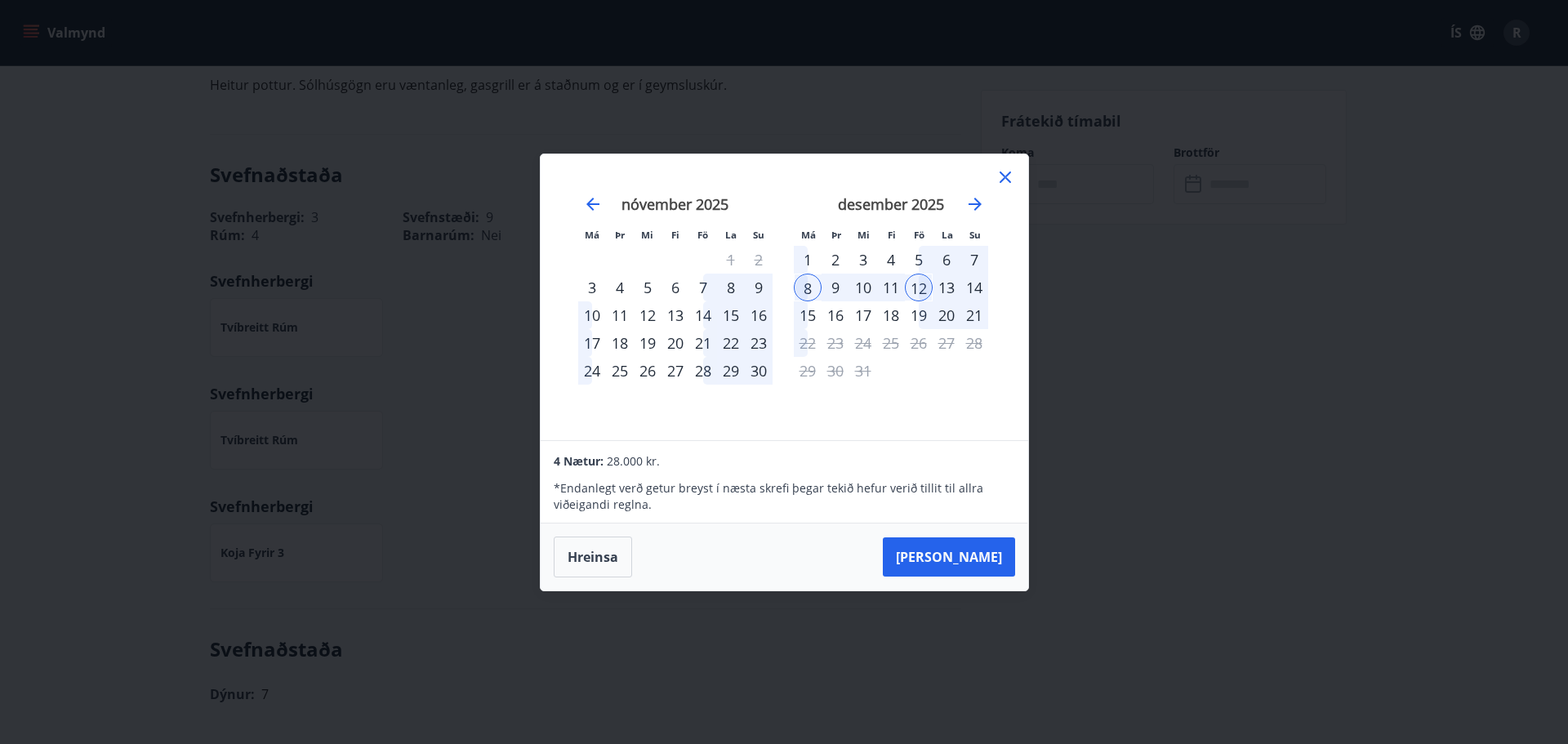
click at [922, 255] on div "5" at bounding box center [918, 259] width 28 height 28
click at [810, 289] on div "8" at bounding box center [807, 287] width 28 height 28
click at [970, 557] on button "Taka Frá" at bounding box center [949, 556] width 133 height 39
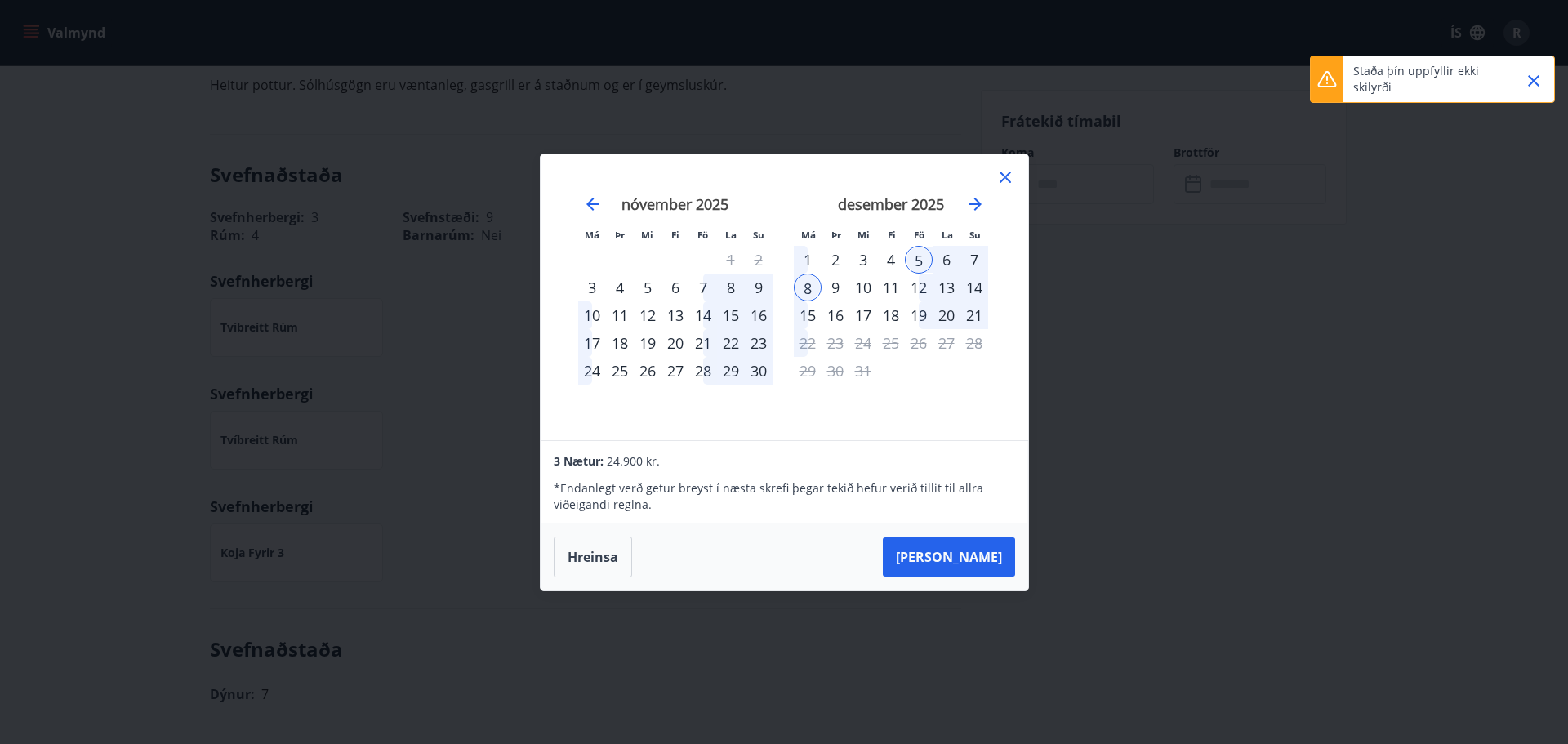
click at [1008, 178] on icon at bounding box center [1006, 178] width 20 height 20
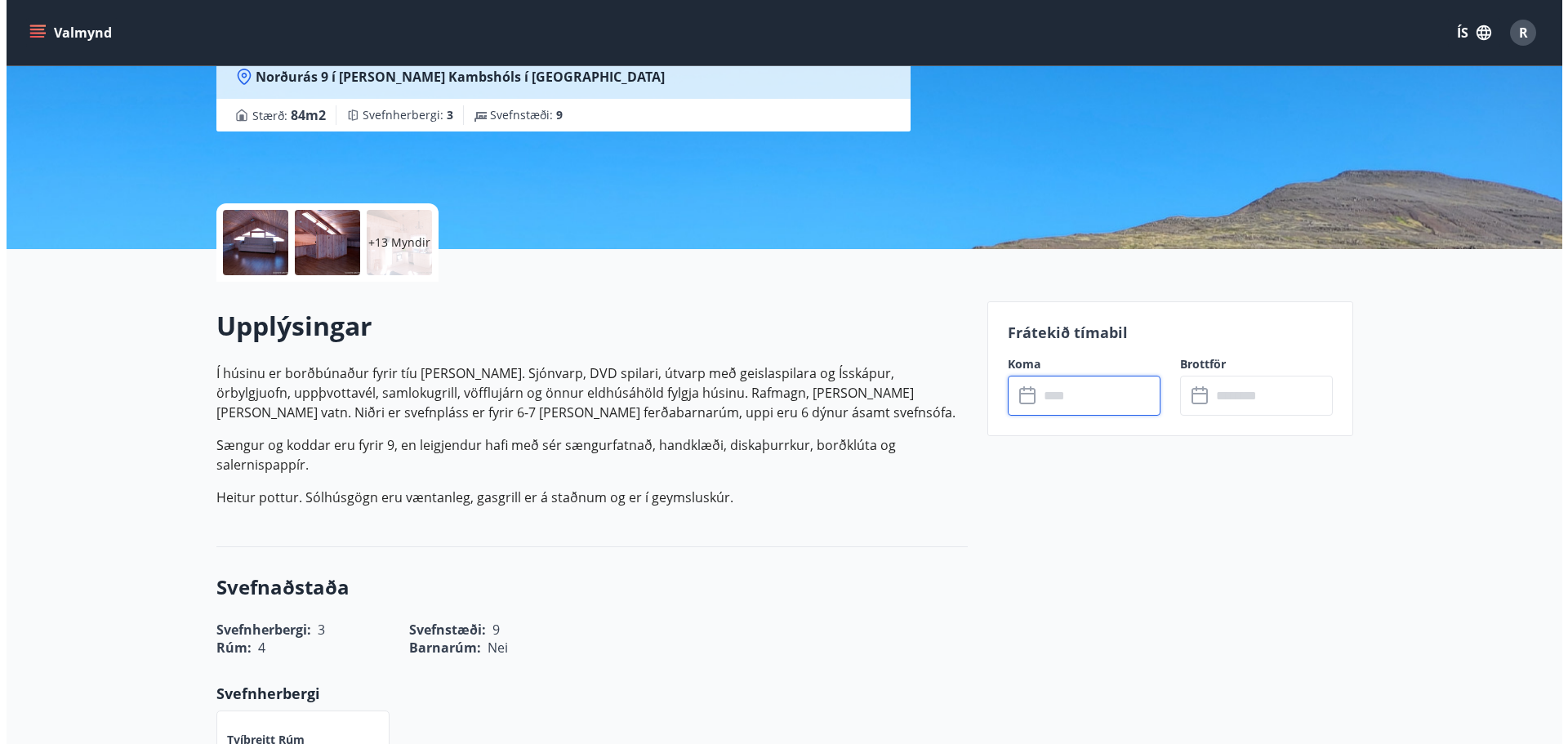
scroll to position [0, 0]
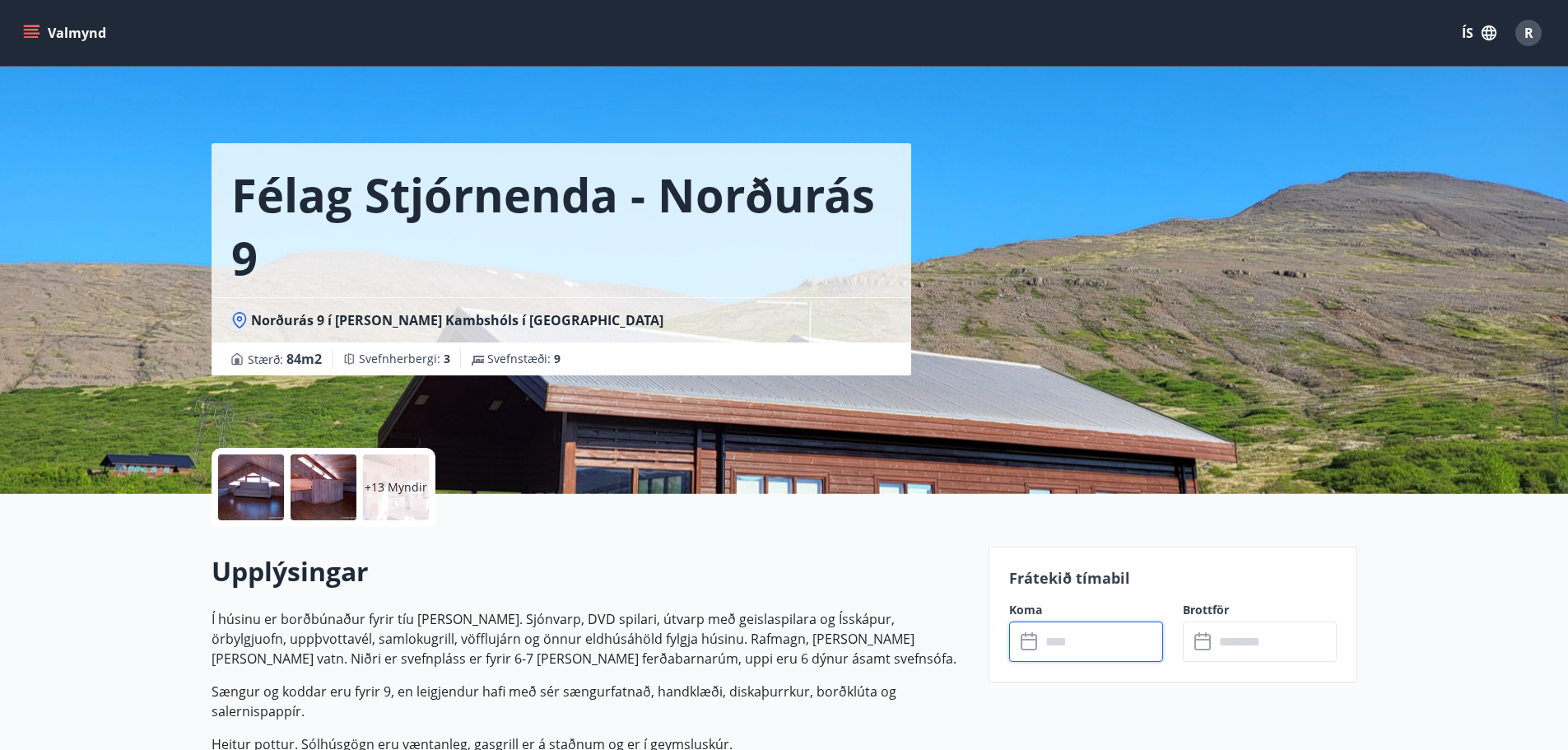
click at [70, 29] on button "Valmynd" at bounding box center [66, 33] width 93 height 29
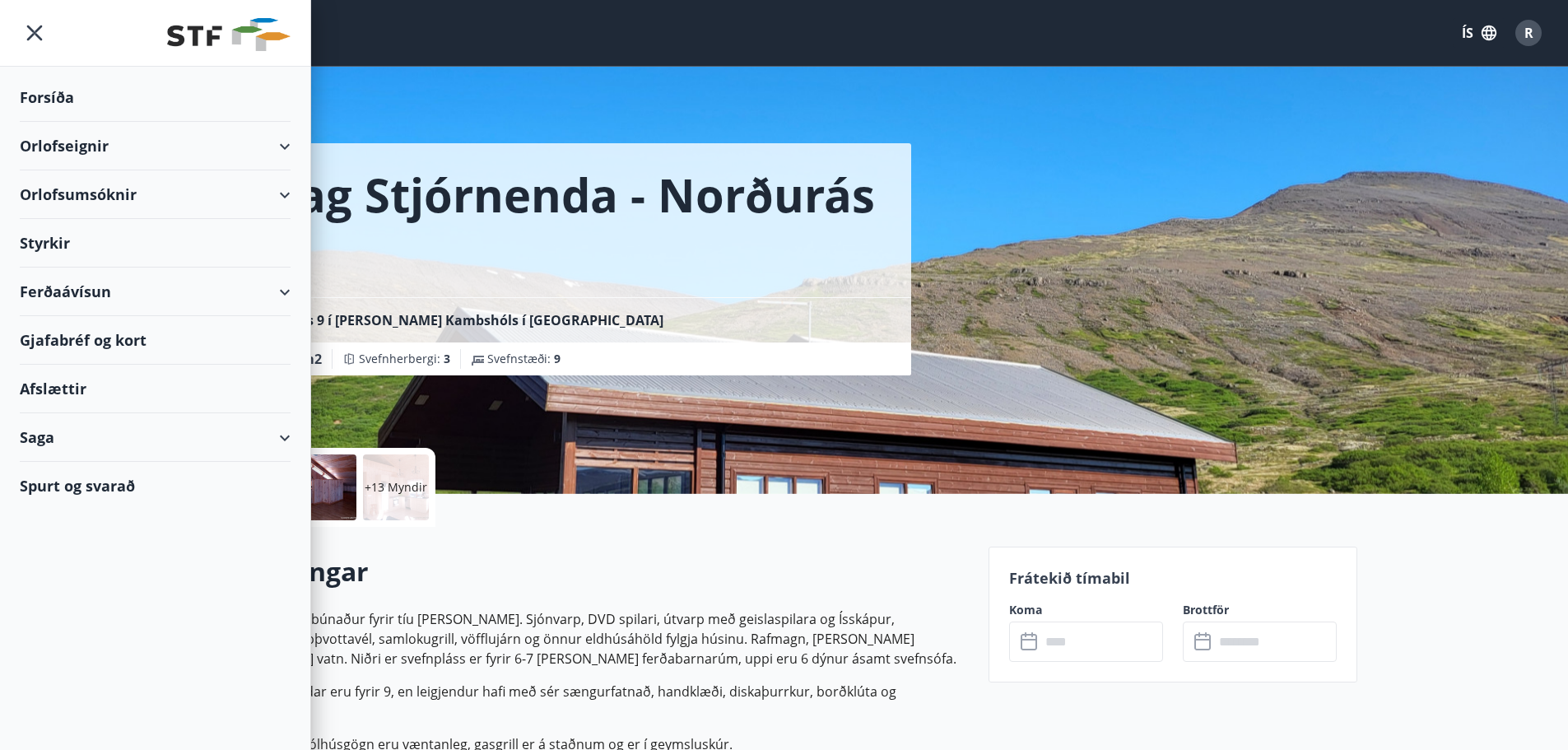
click at [66, 446] on div "Saga" at bounding box center [155, 438] width 271 height 49
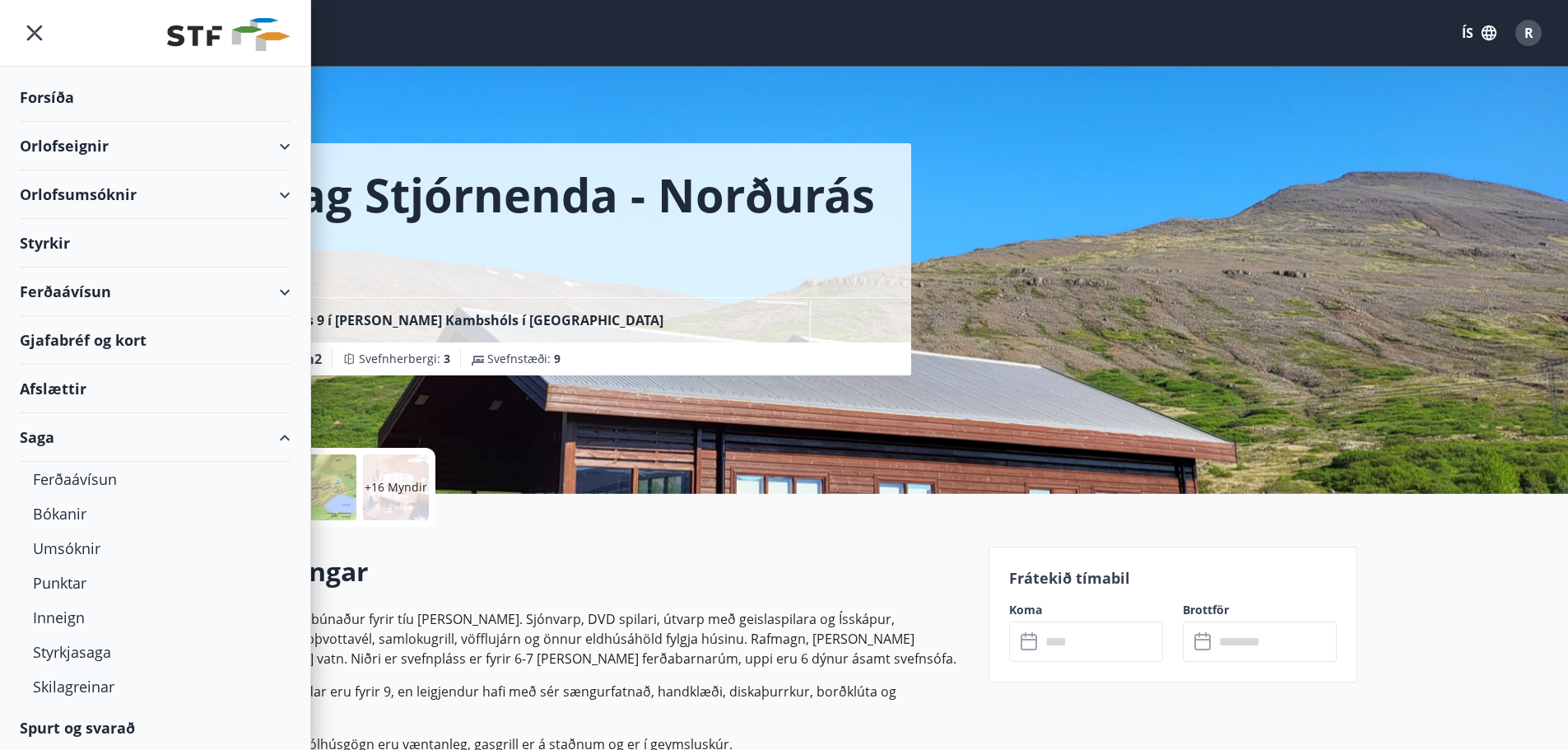
click at [46, 428] on div "Saga" at bounding box center [155, 438] width 271 height 49
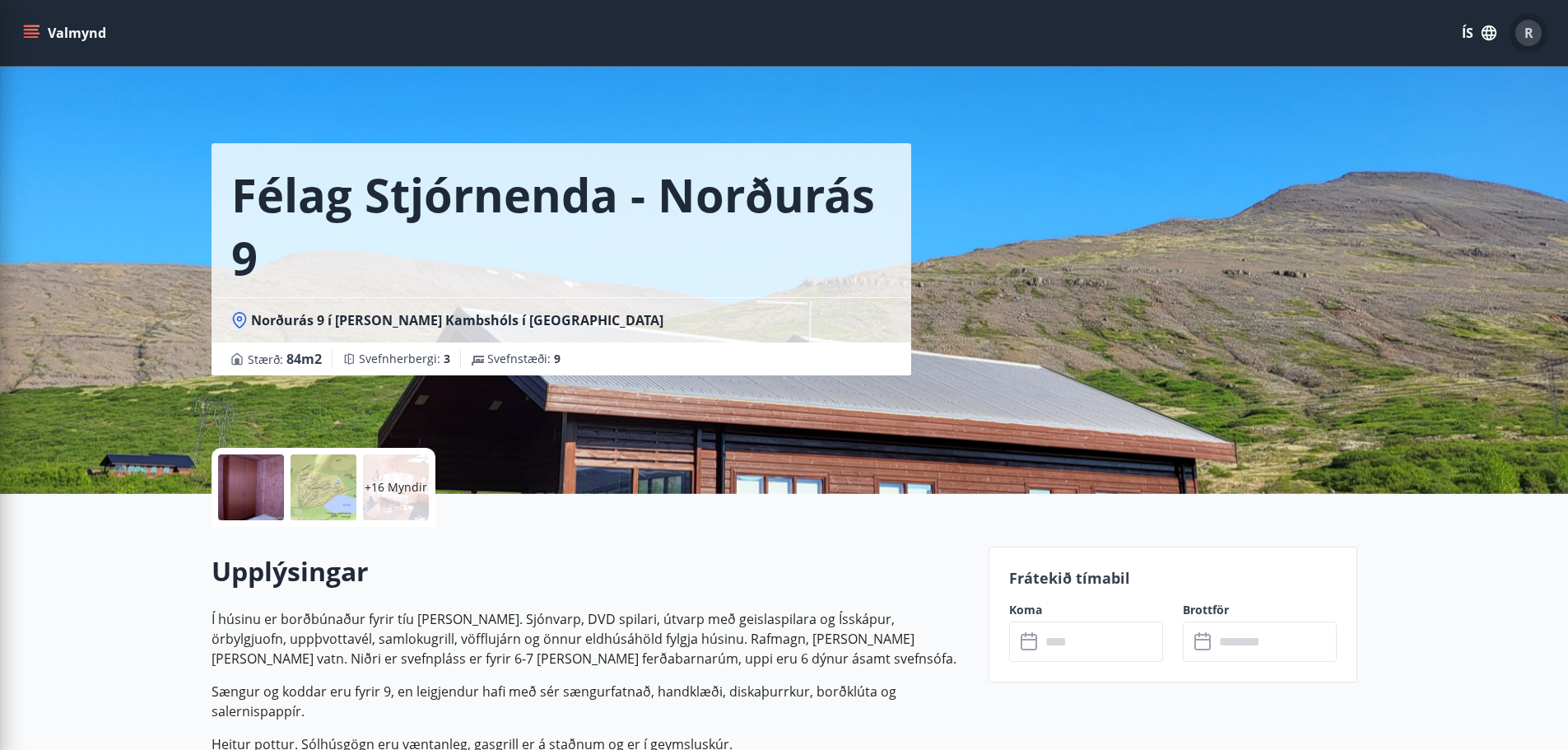
click at [1524, 27] on span "R" at bounding box center [1529, 33] width 9 height 18
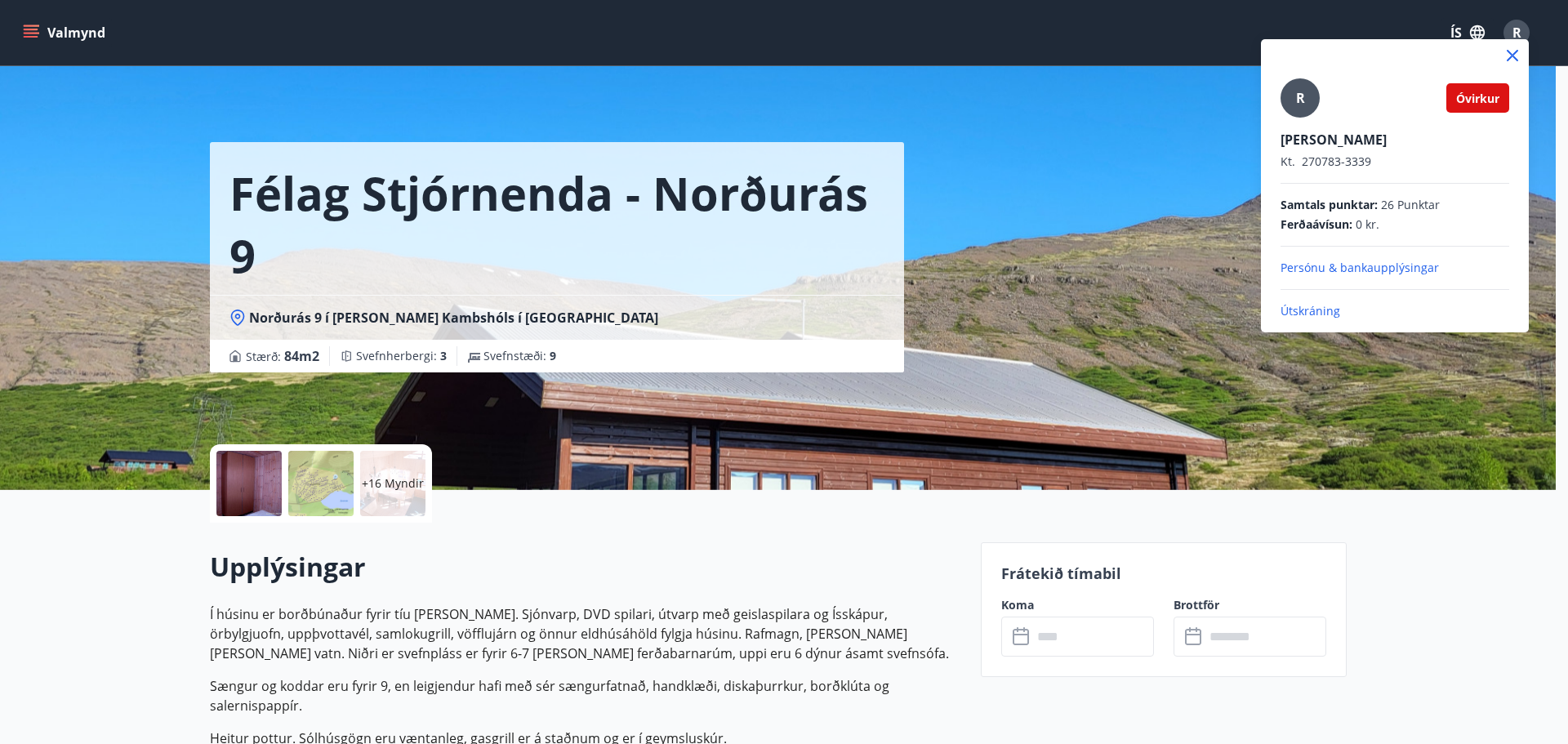
click at [1350, 264] on p "Persónu & bankaupplýsingar" at bounding box center [1395, 268] width 229 height 17
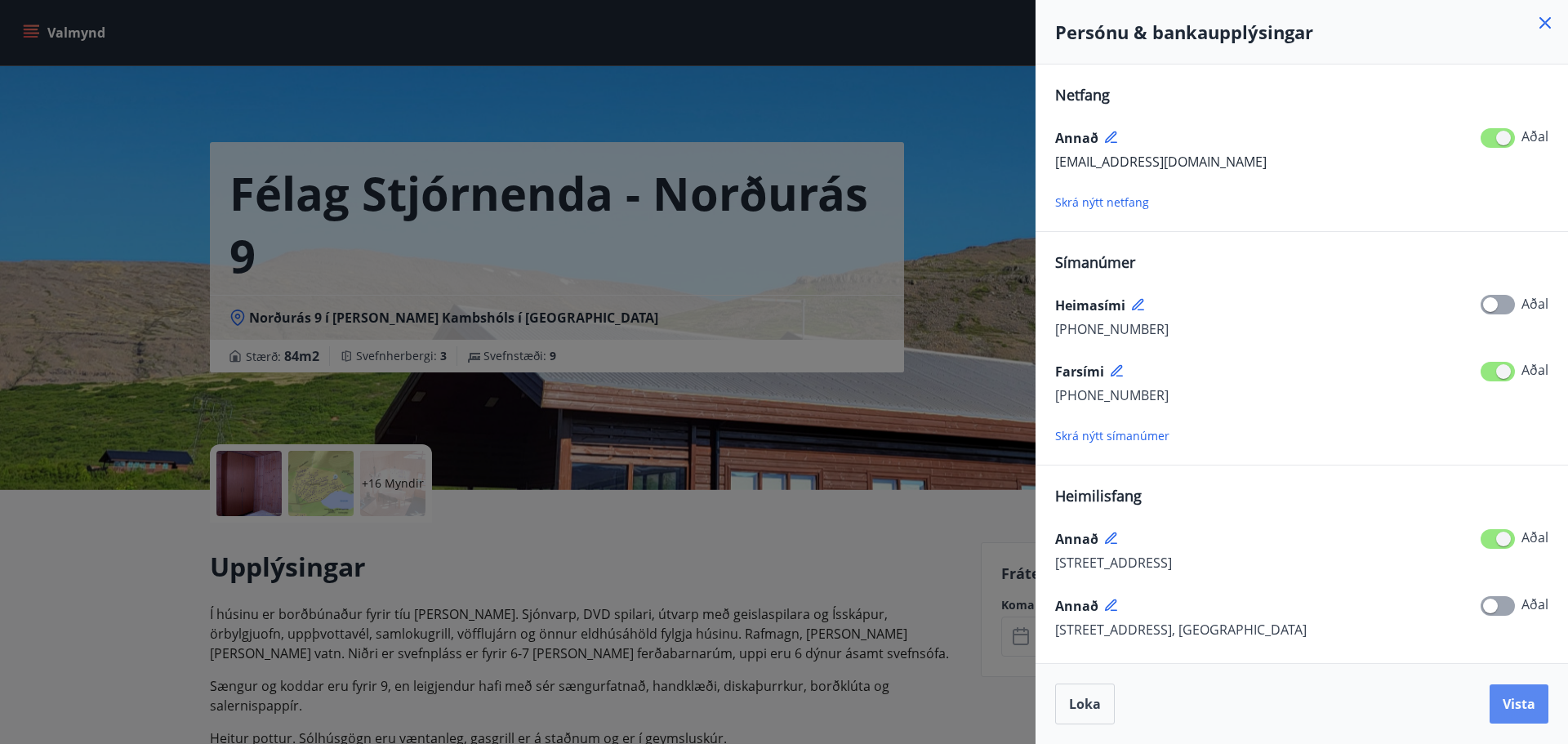
click at [1523, 710] on span "Vista" at bounding box center [1519, 704] width 33 height 18
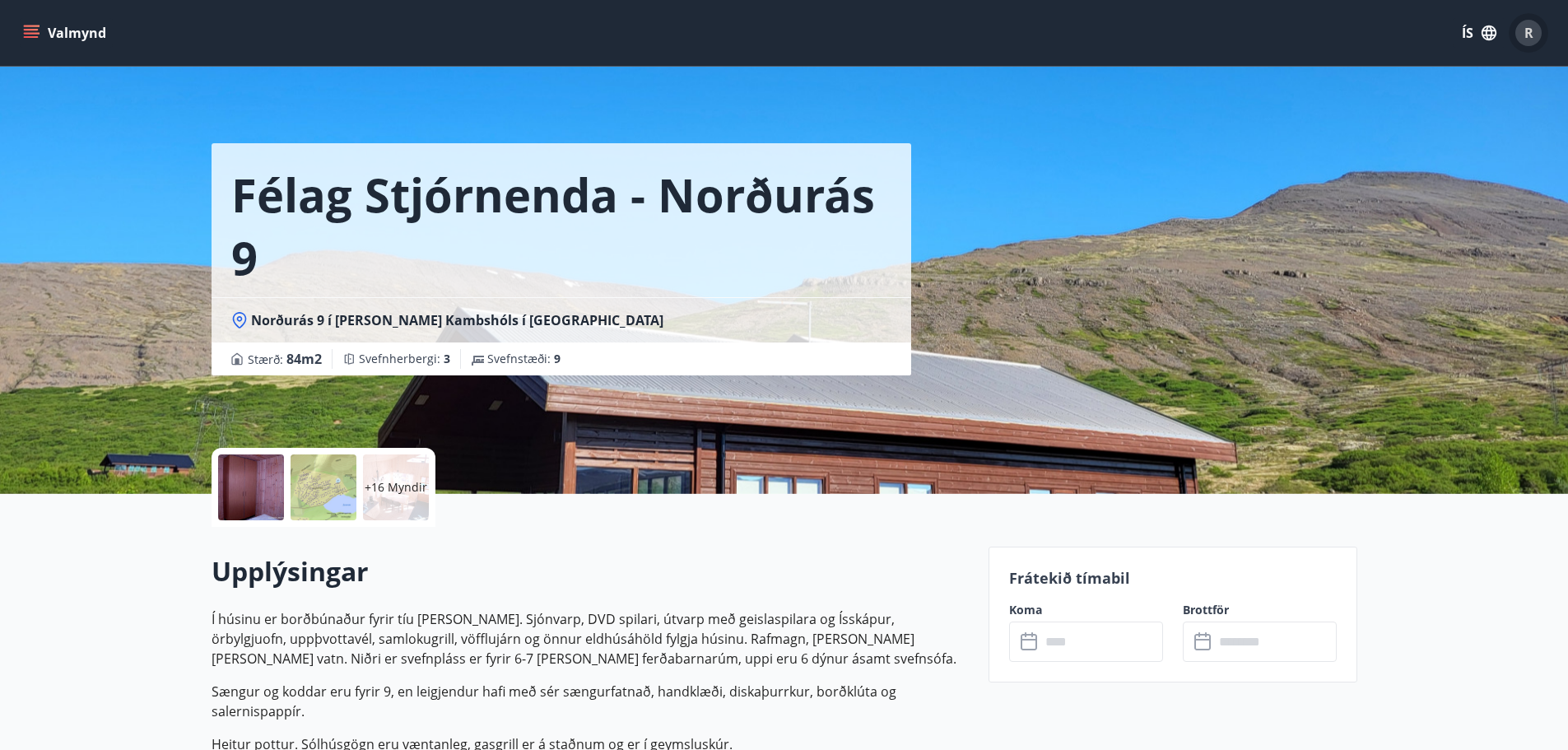
click at [1532, 34] on span "R" at bounding box center [1529, 33] width 9 height 18
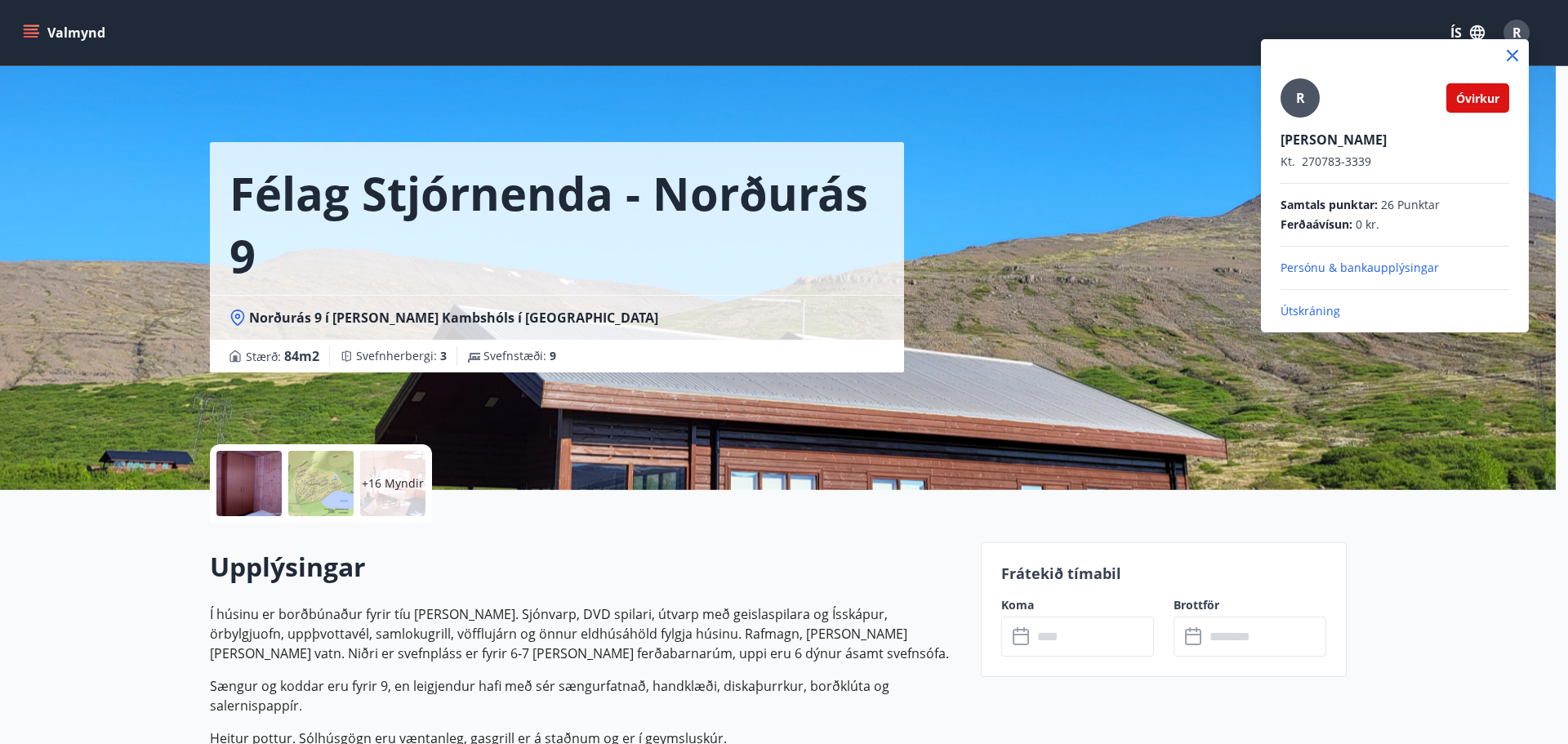
click at [9, 38] on div at bounding box center [784, 372] width 1568 height 744
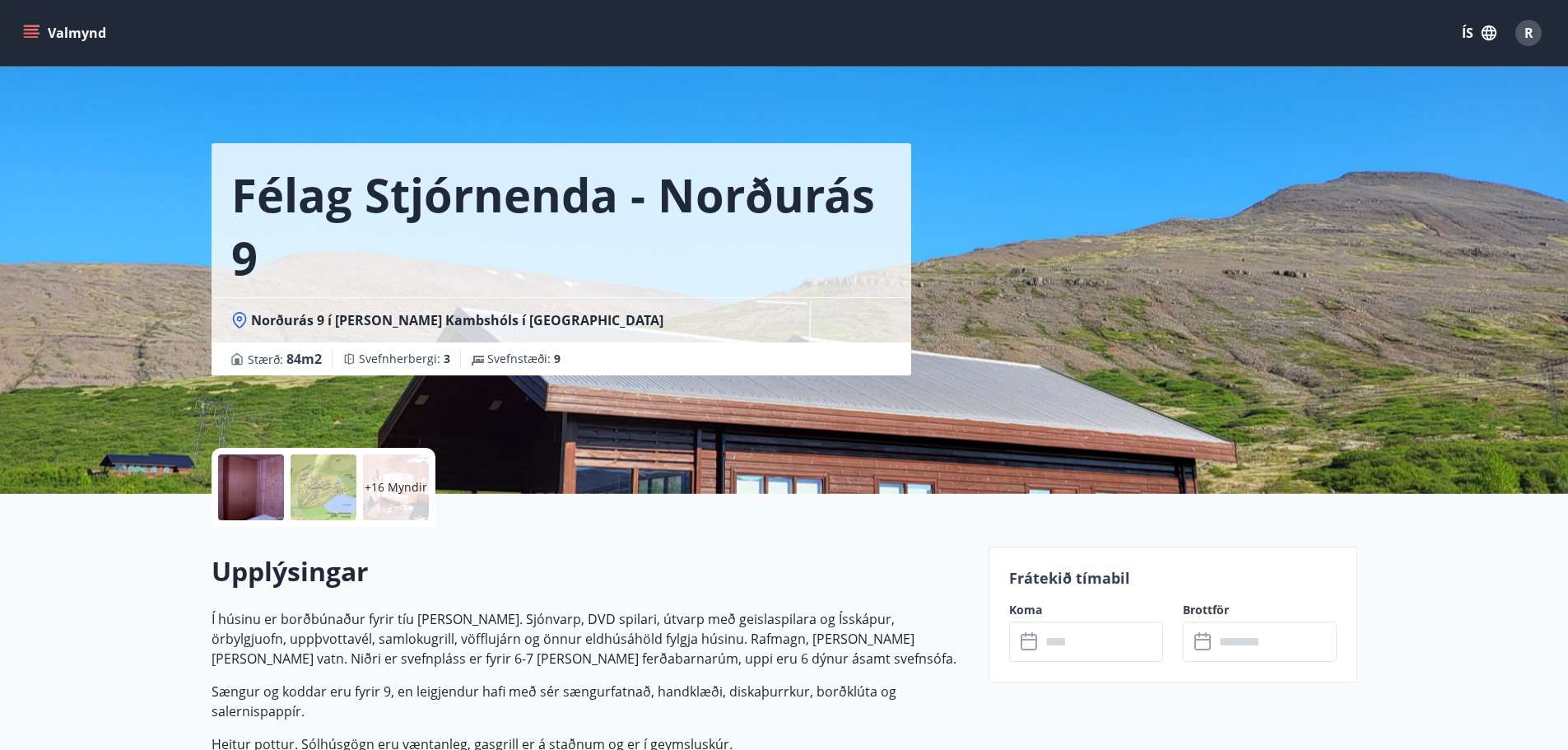
click at [34, 34] on icon "menu" at bounding box center [33, 33] width 18 height 2
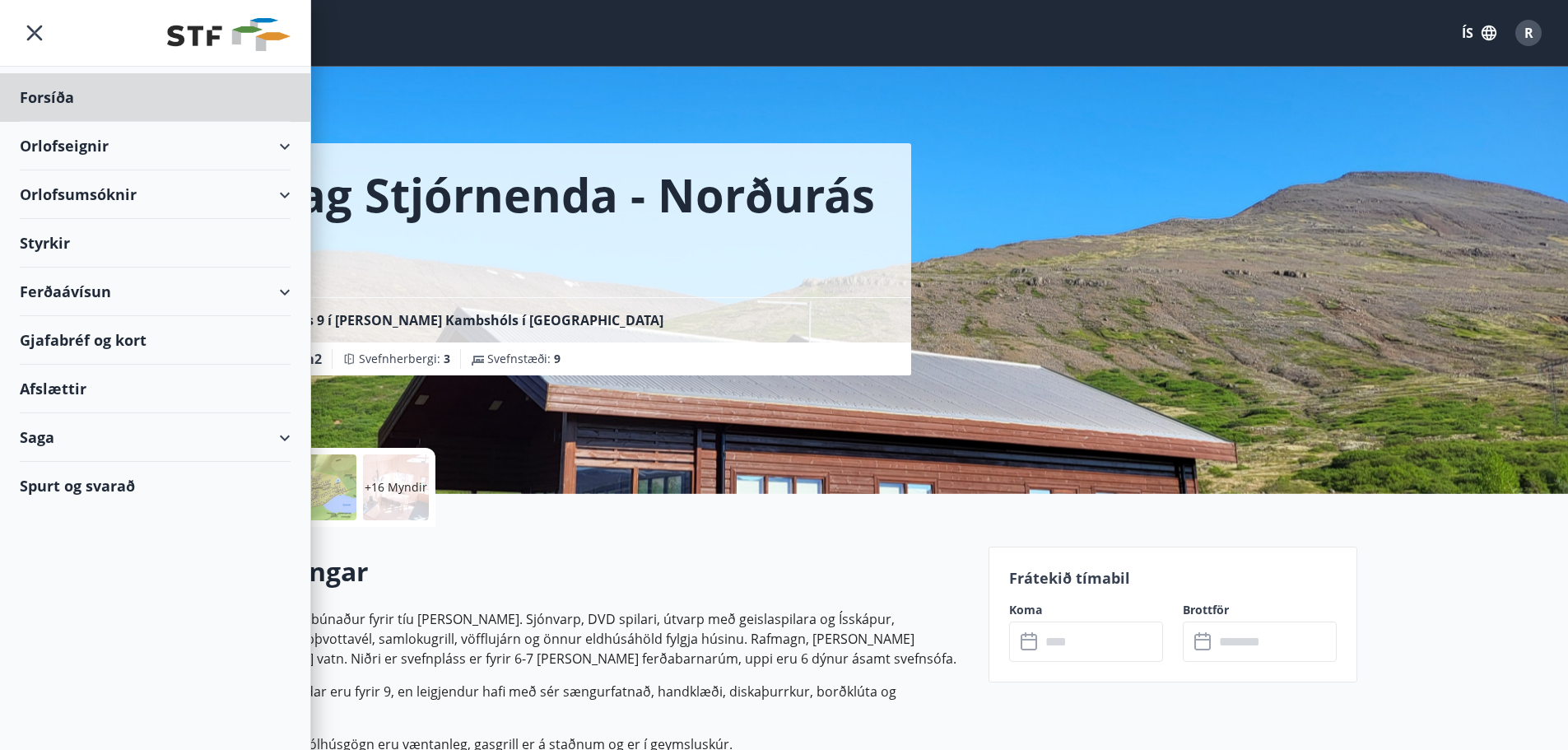
click at [57, 240] on div "Styrkir" at bounding box center [155, 244] width 271 height 49
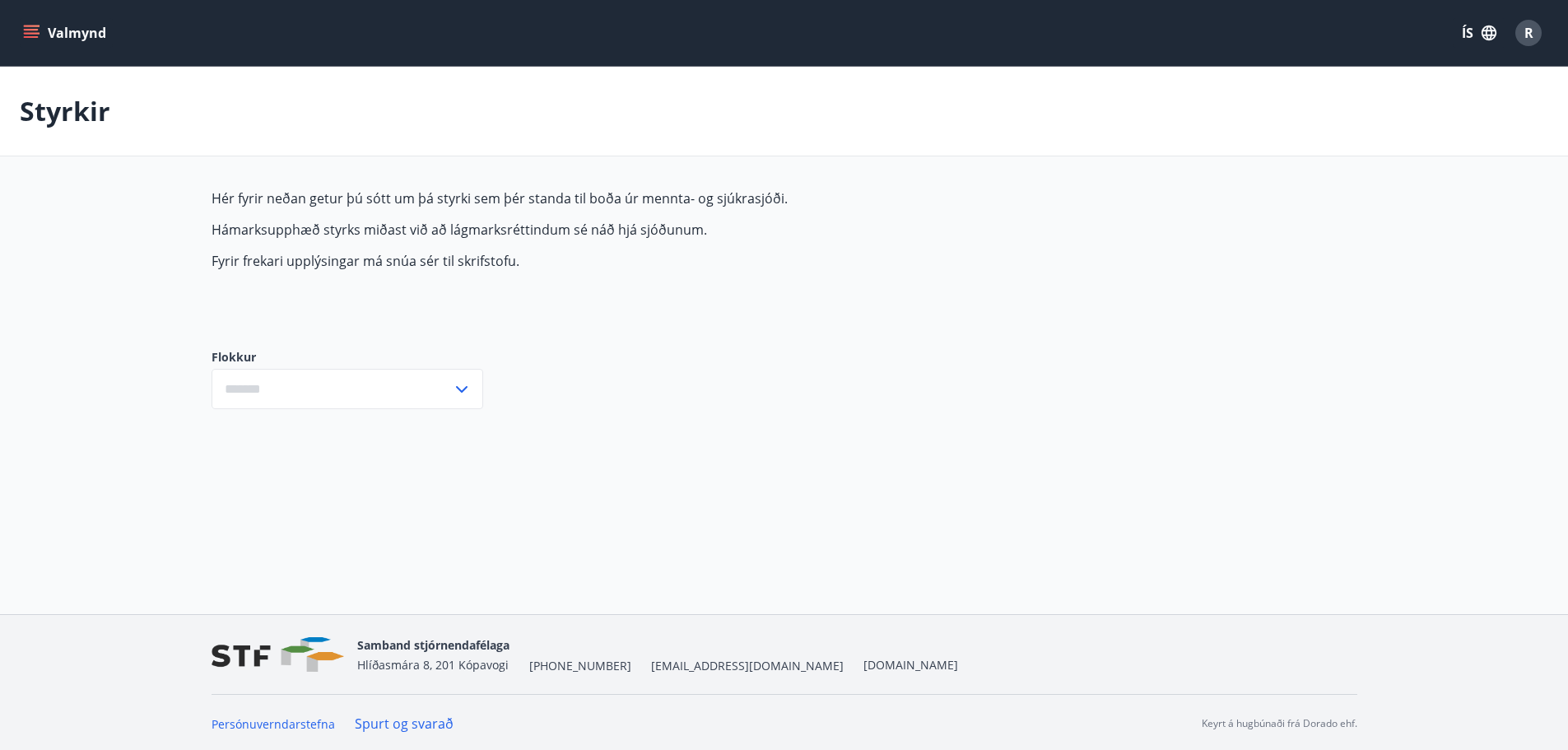
click at [444, 393] on input "text" at bounding box center [332, 389] width 240 height 40
click at [469, 383] on icon at bounding box center [462, 389] width 20 height 20
type input "***"
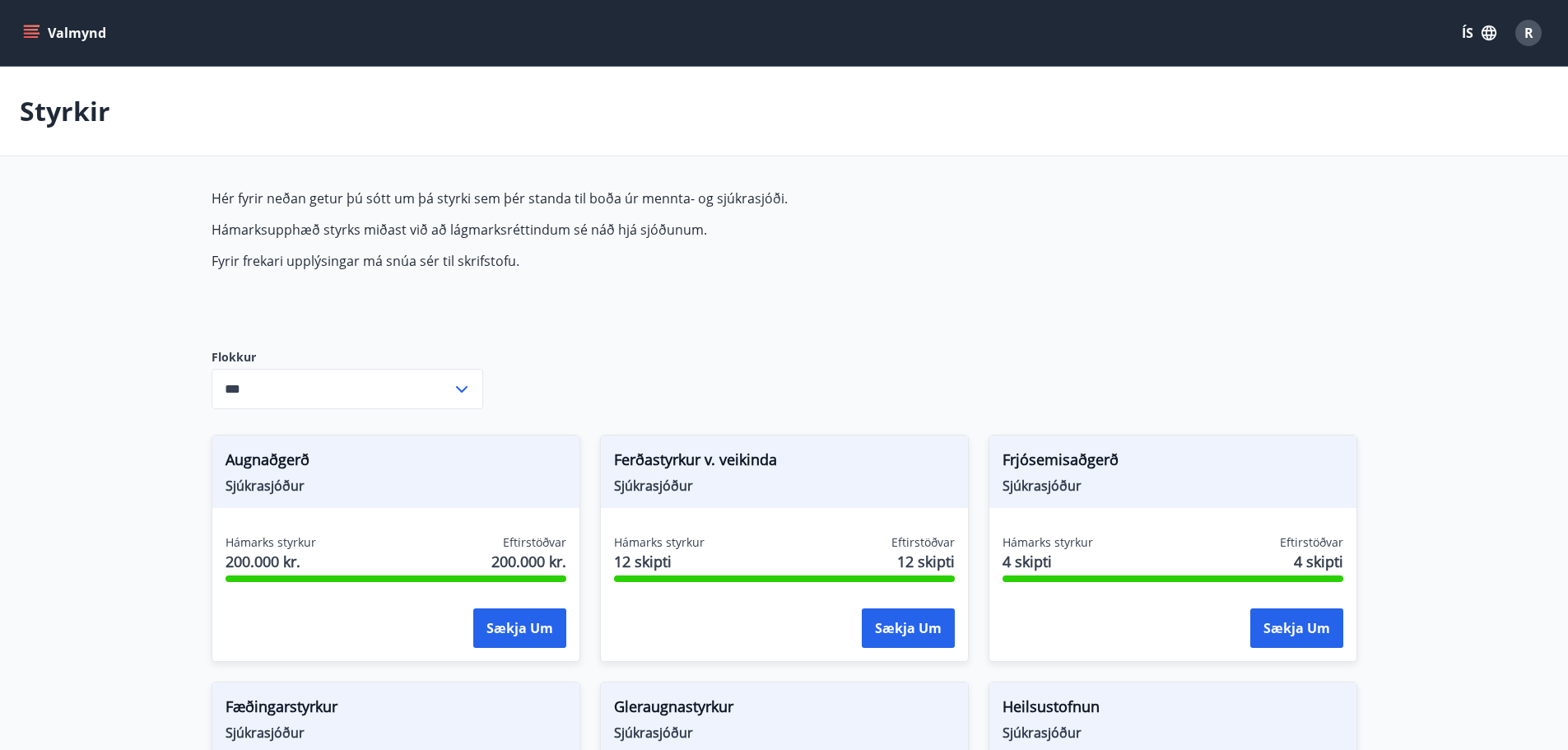
click at [33, 31] on icon "menu" at bounding box center [31, 33] width 17 height 17
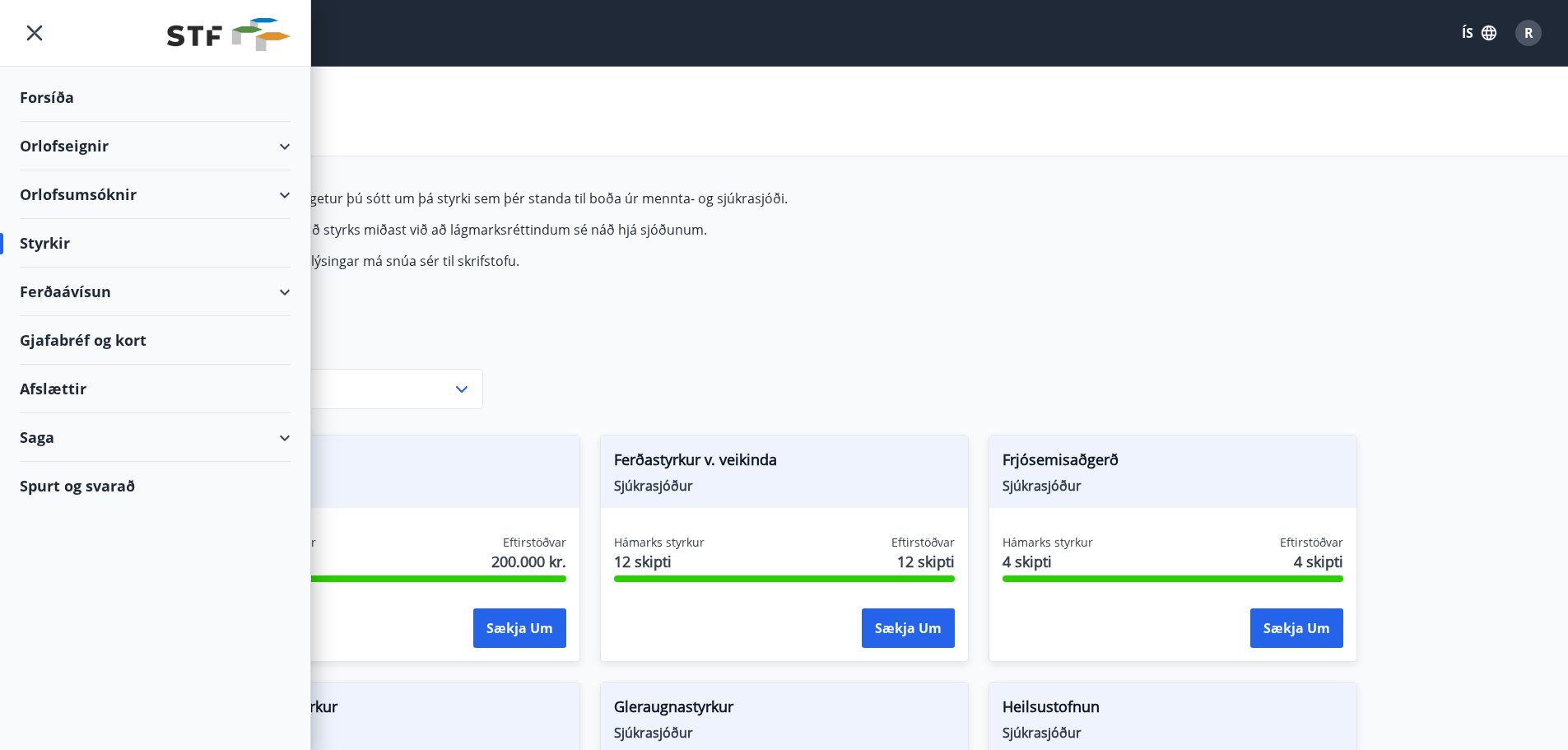
click at [285, 196] on div "Orlofsumsóknir" at bounding box center [155, 195] width 271 height 49
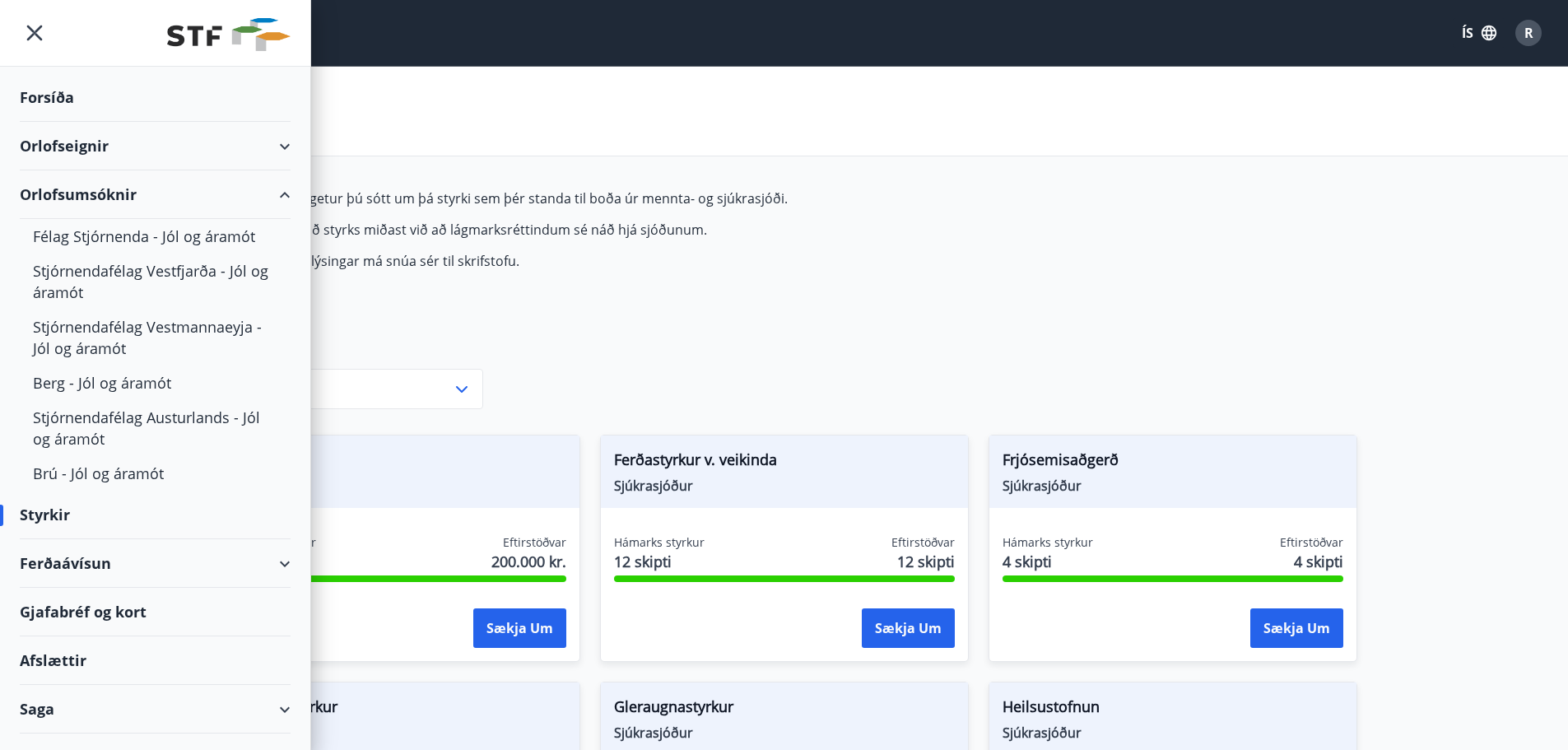
click at [266, 191] on div "Orlofsumsóknir" at bounding box center [155, 195] width 271 height 49
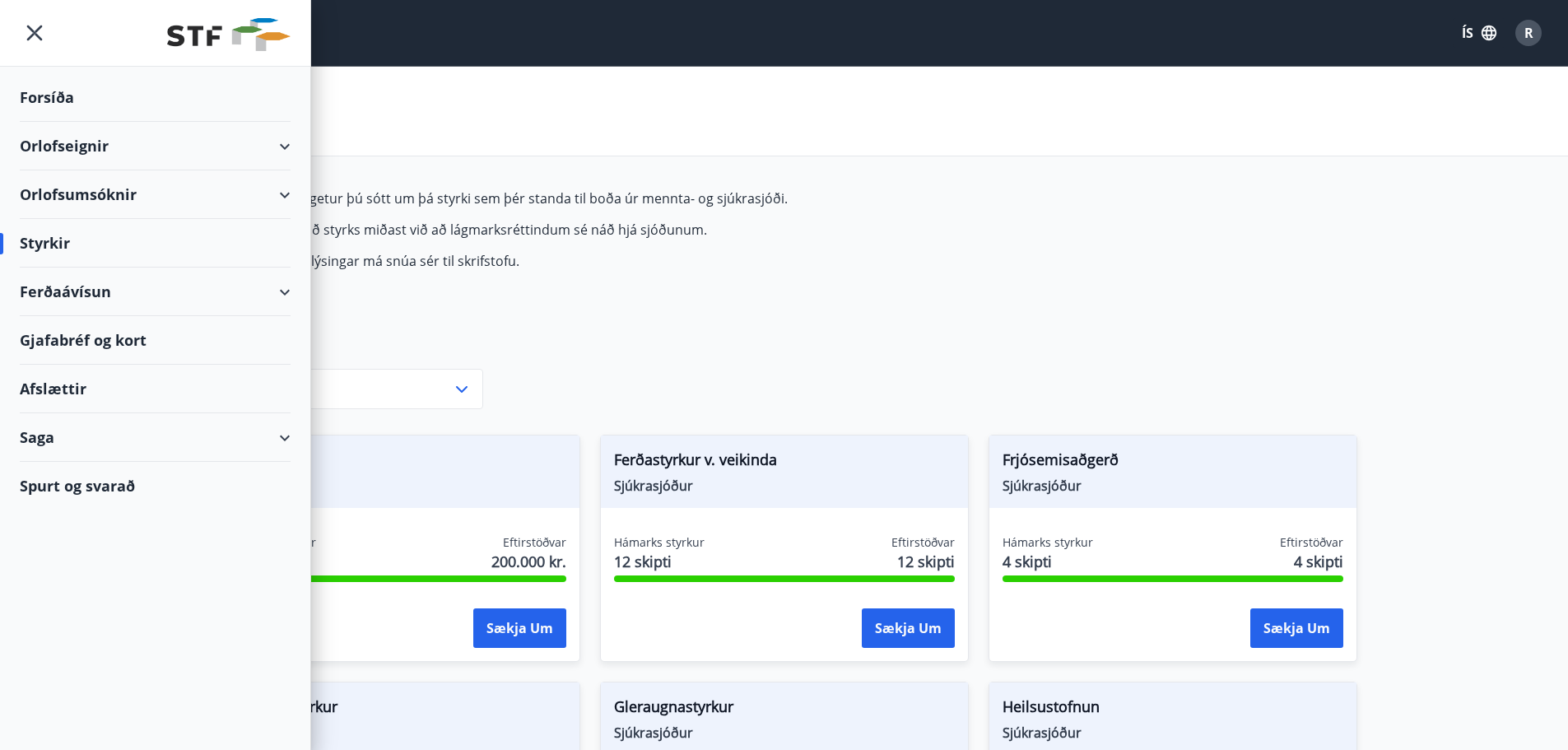
click at [290, 436] on div "Saga" at bounding box center [155, 438] width 271 height 49
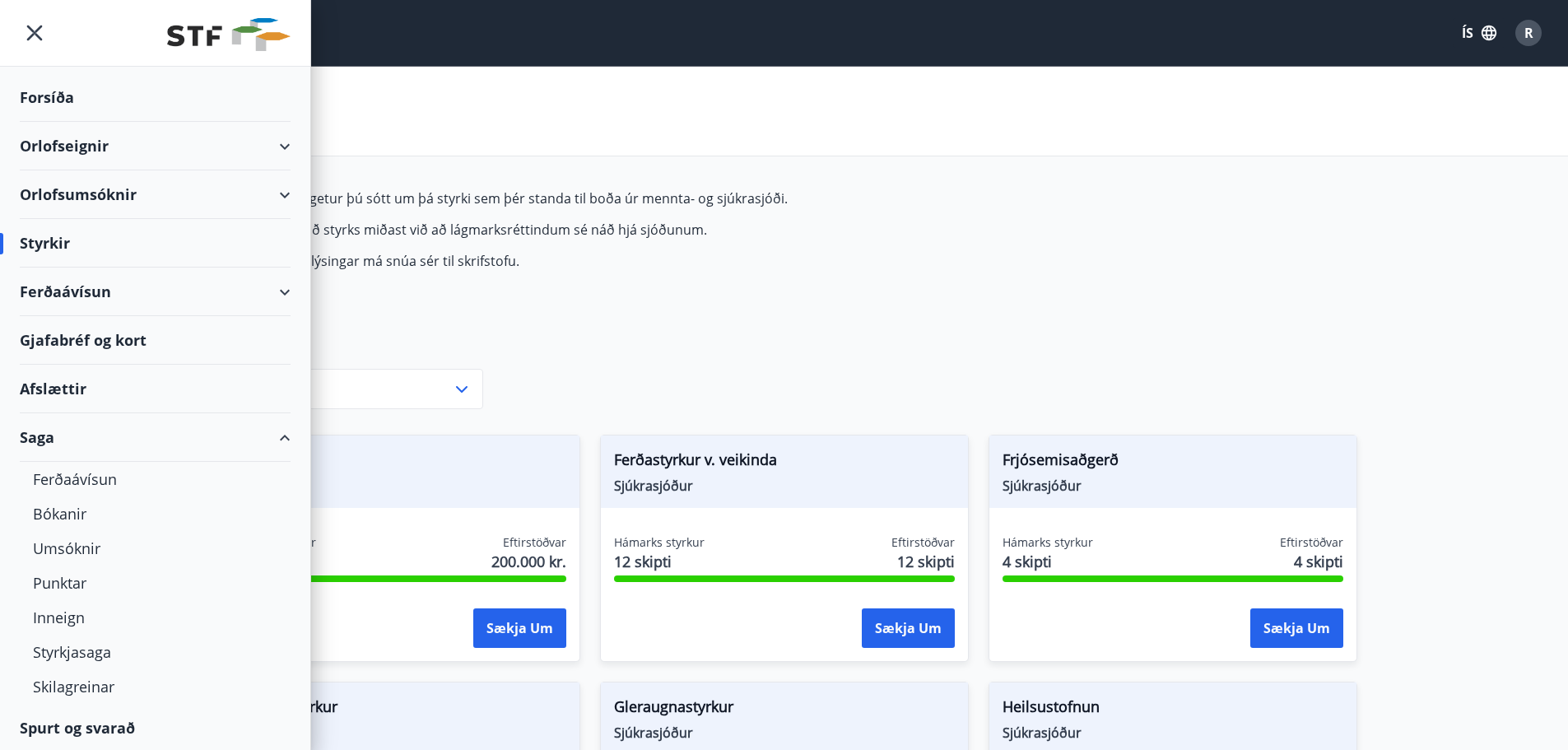
click at [282, 436] on div "Saga" at bounding box center [155, 438] width 310 height 49
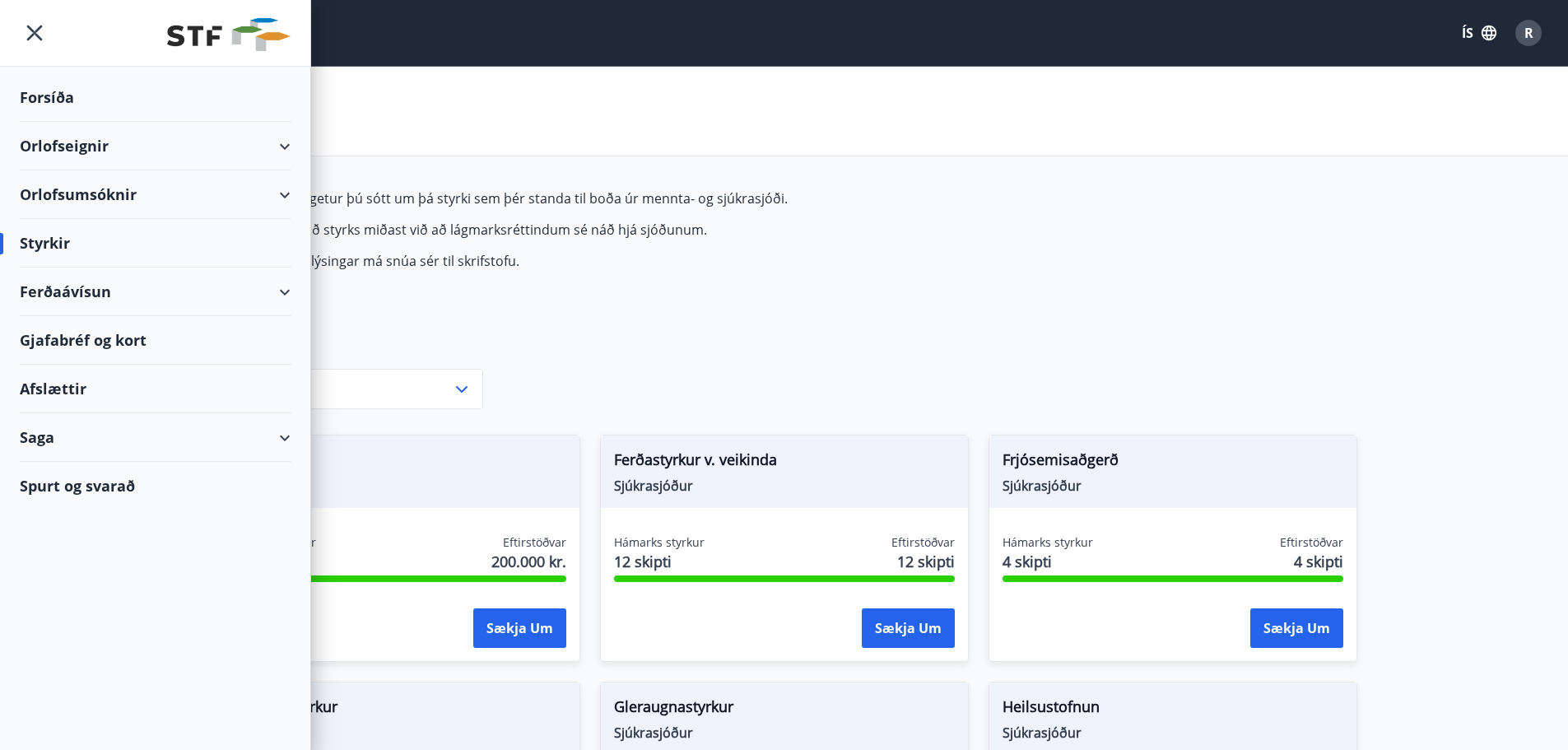
click at [100, 483] on div "Spurt og svarað" at bounding box center [155, 485] width 271 height 48
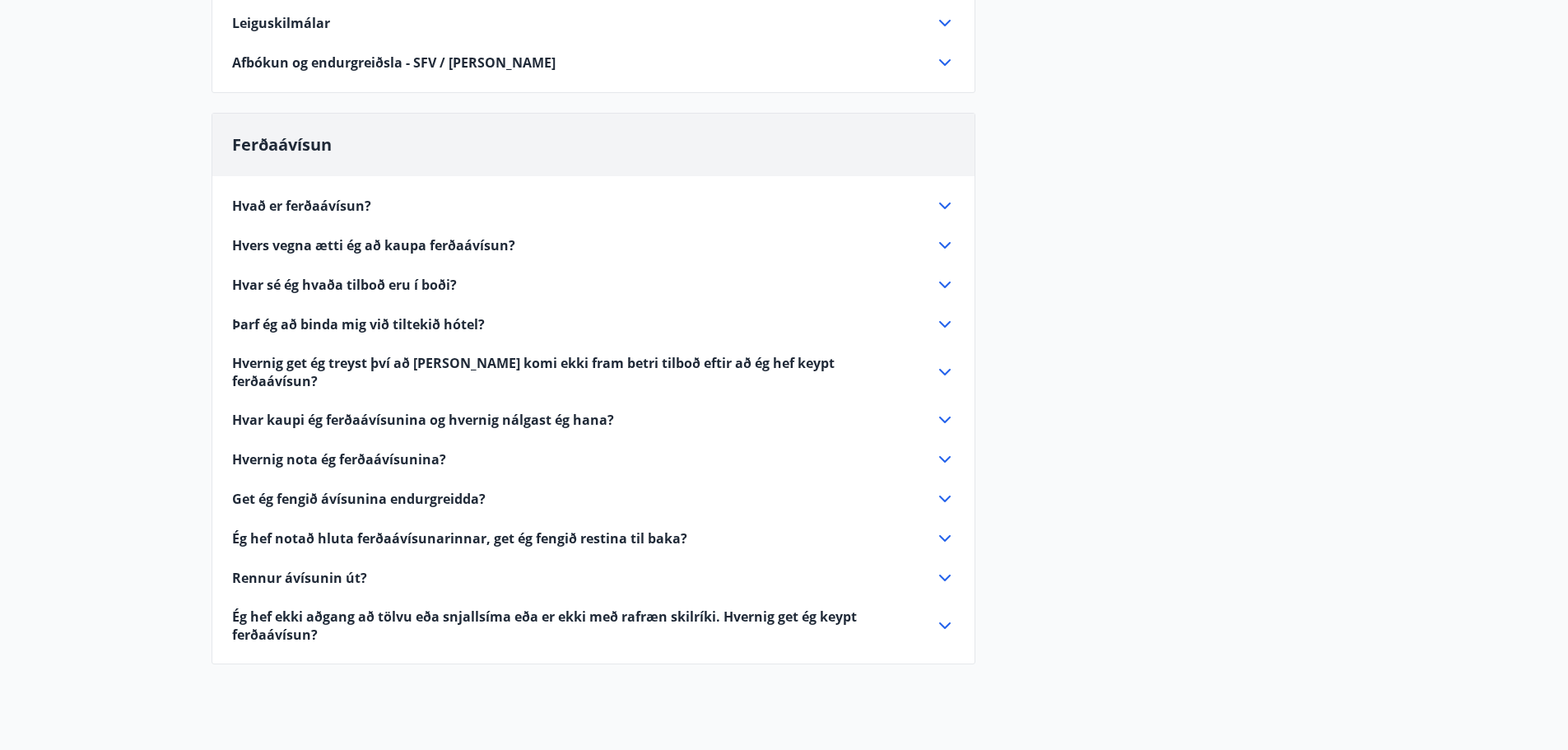
scroll to position [577, 0]
